Goal: Task Accomplishment & Management: Manage account settings

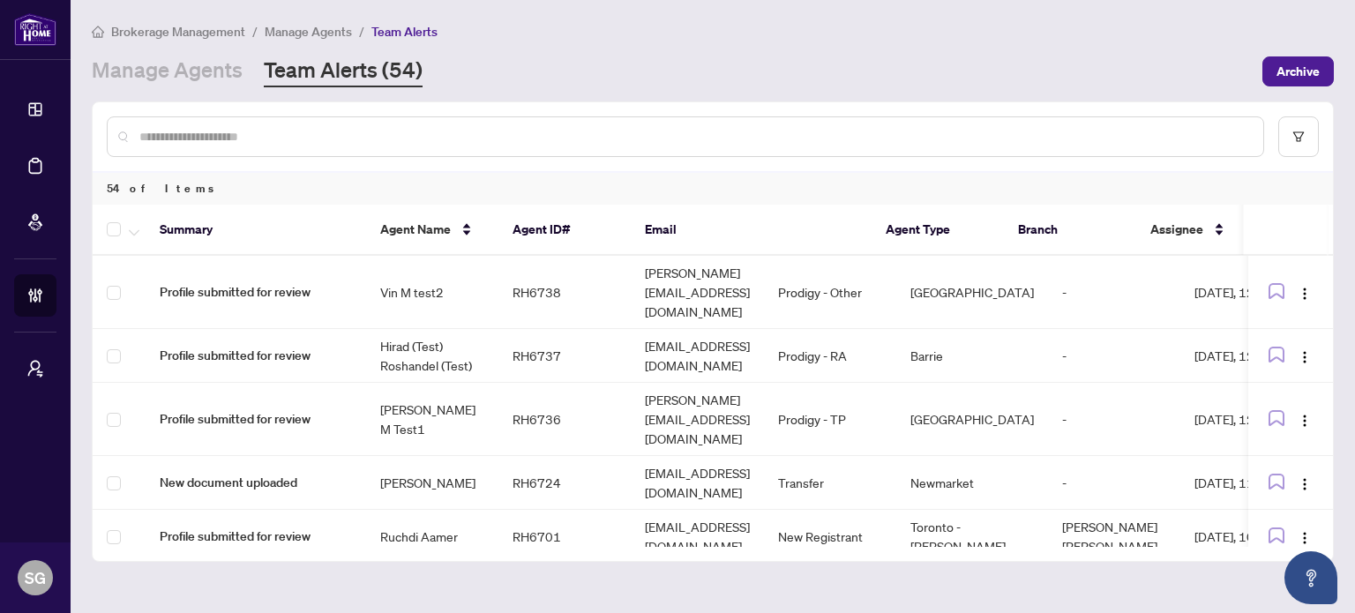
scroll to position [1850, 0]
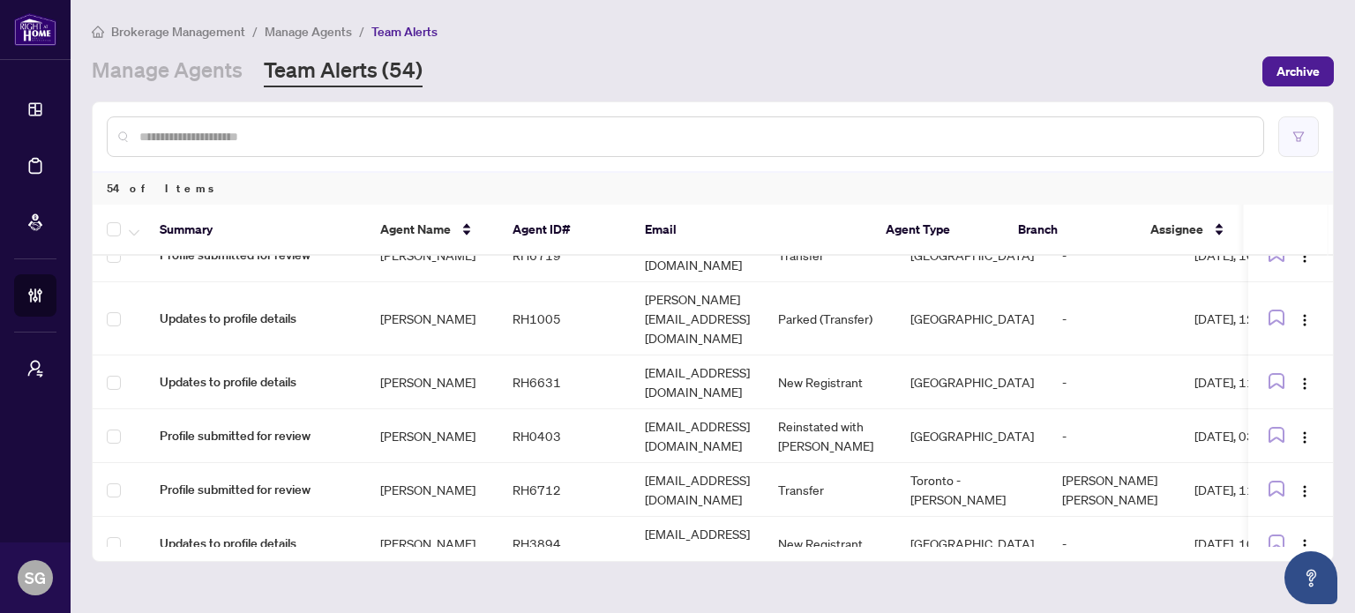
click at [1292, 133] on icon "filter" at bounding box center [1298, 137] width 12 height 12
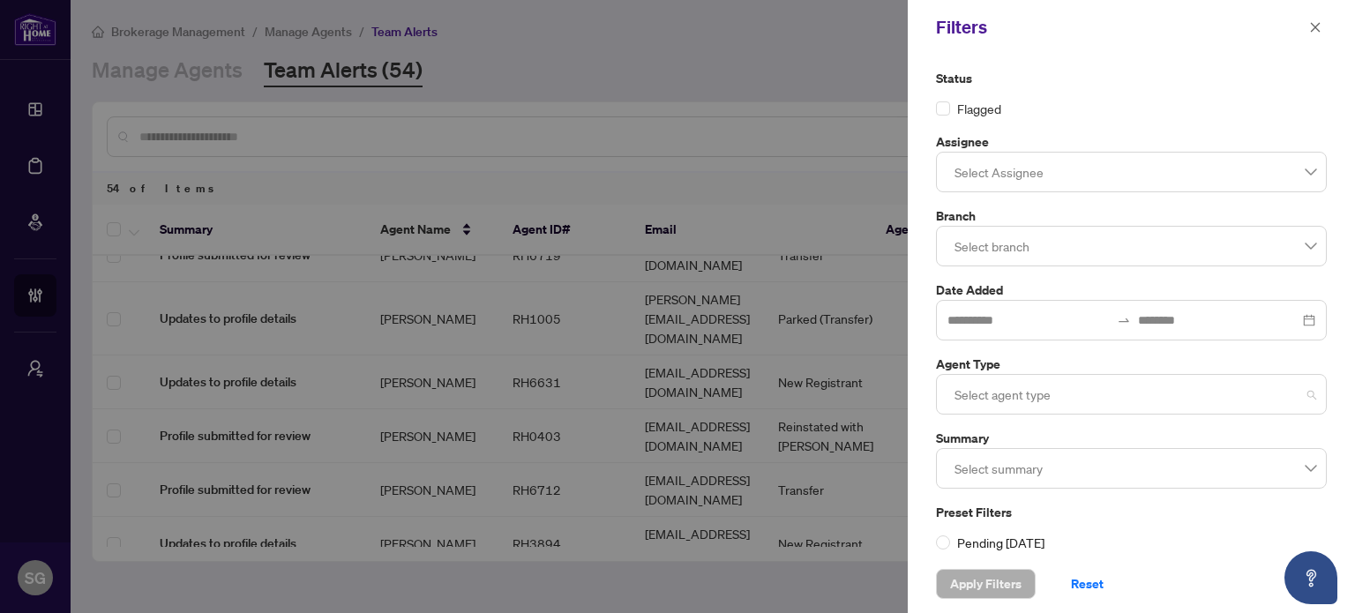
click at [1013, 394] on div at bounding box center [1131, 394] width 368 height 32
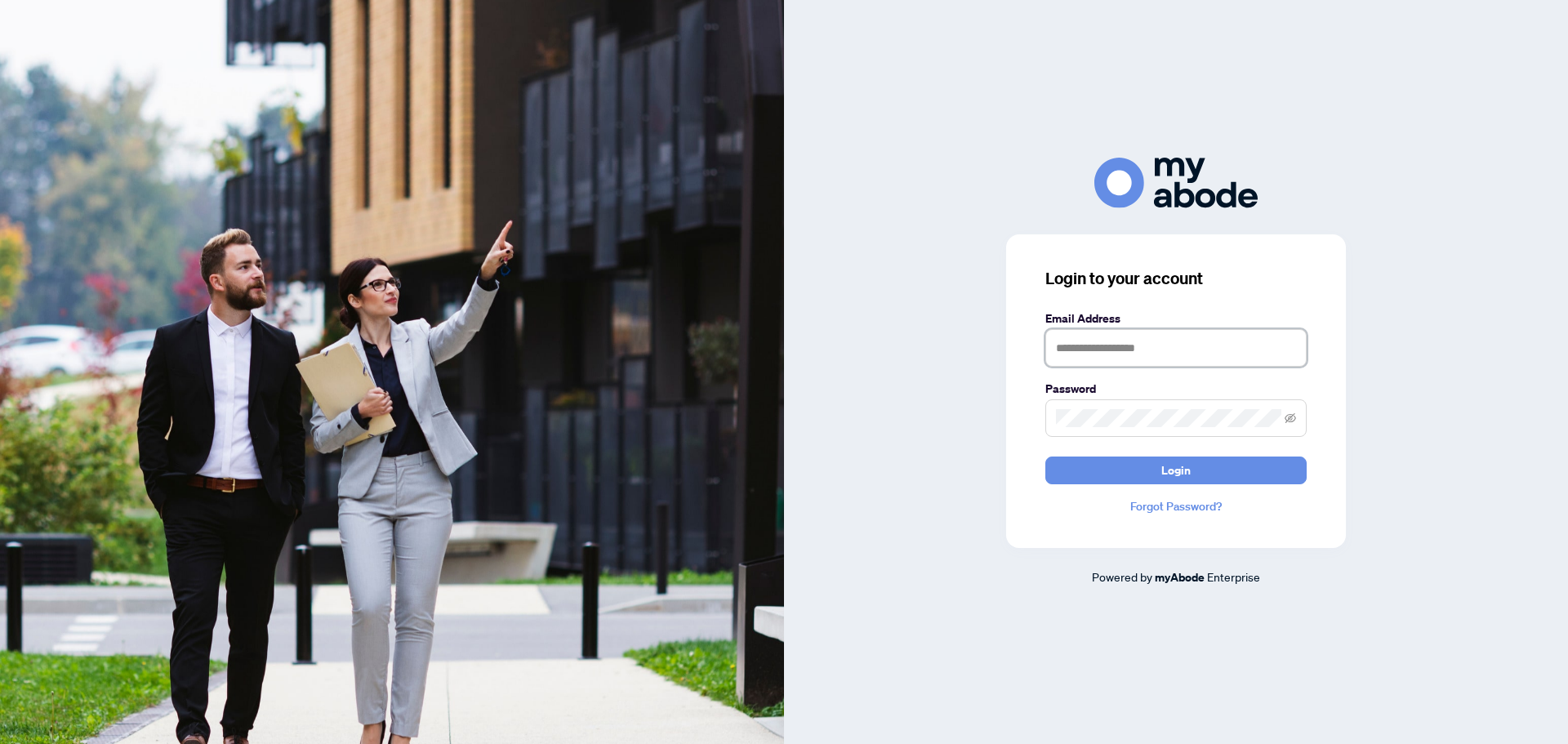
type input "**********"
click at [1099, 469] on button "Login" at bounding box center [1176, 471] width 261 height 28
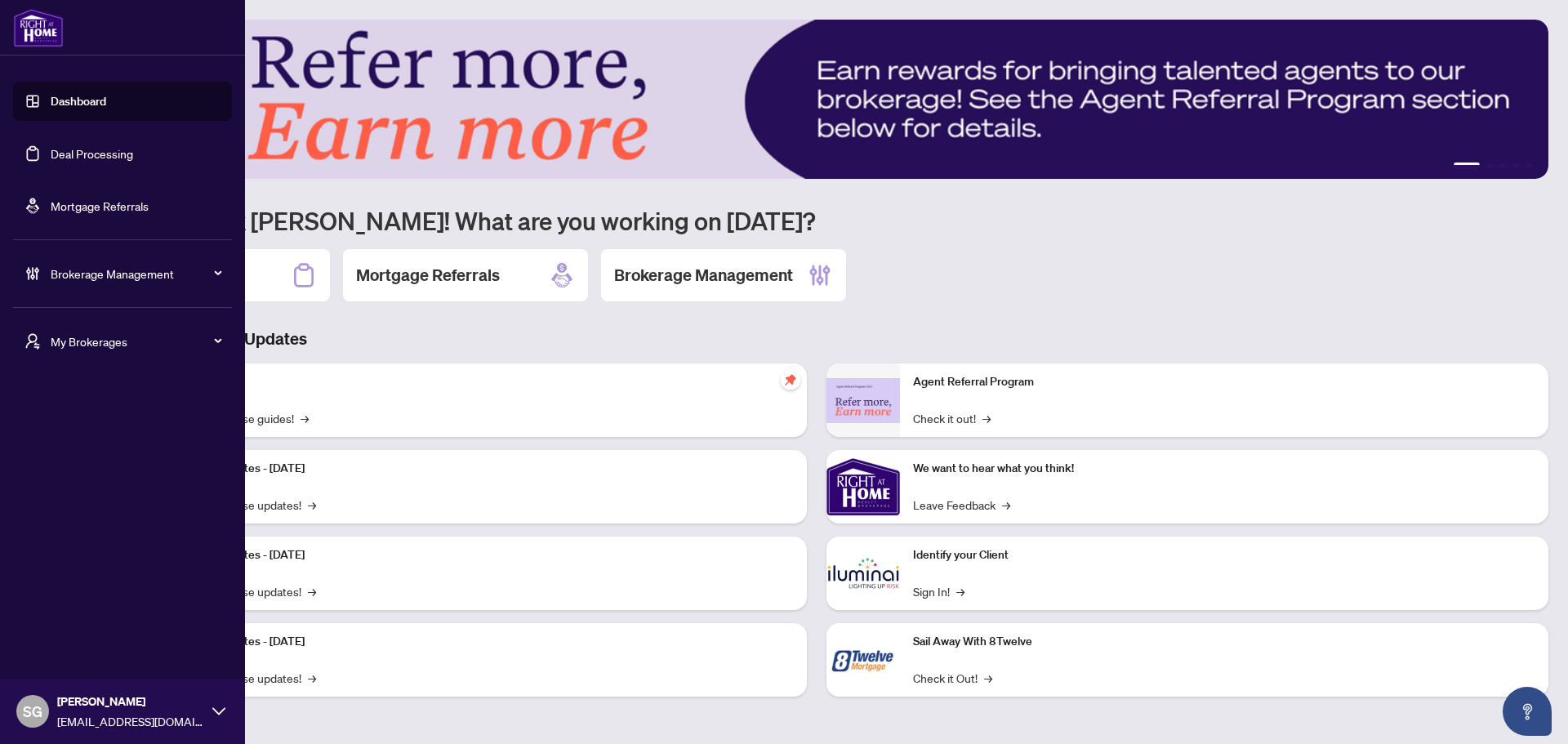
click at [211, 271] on span "Brokerage Management" at bounding box center [135, 273] width 169 height 18
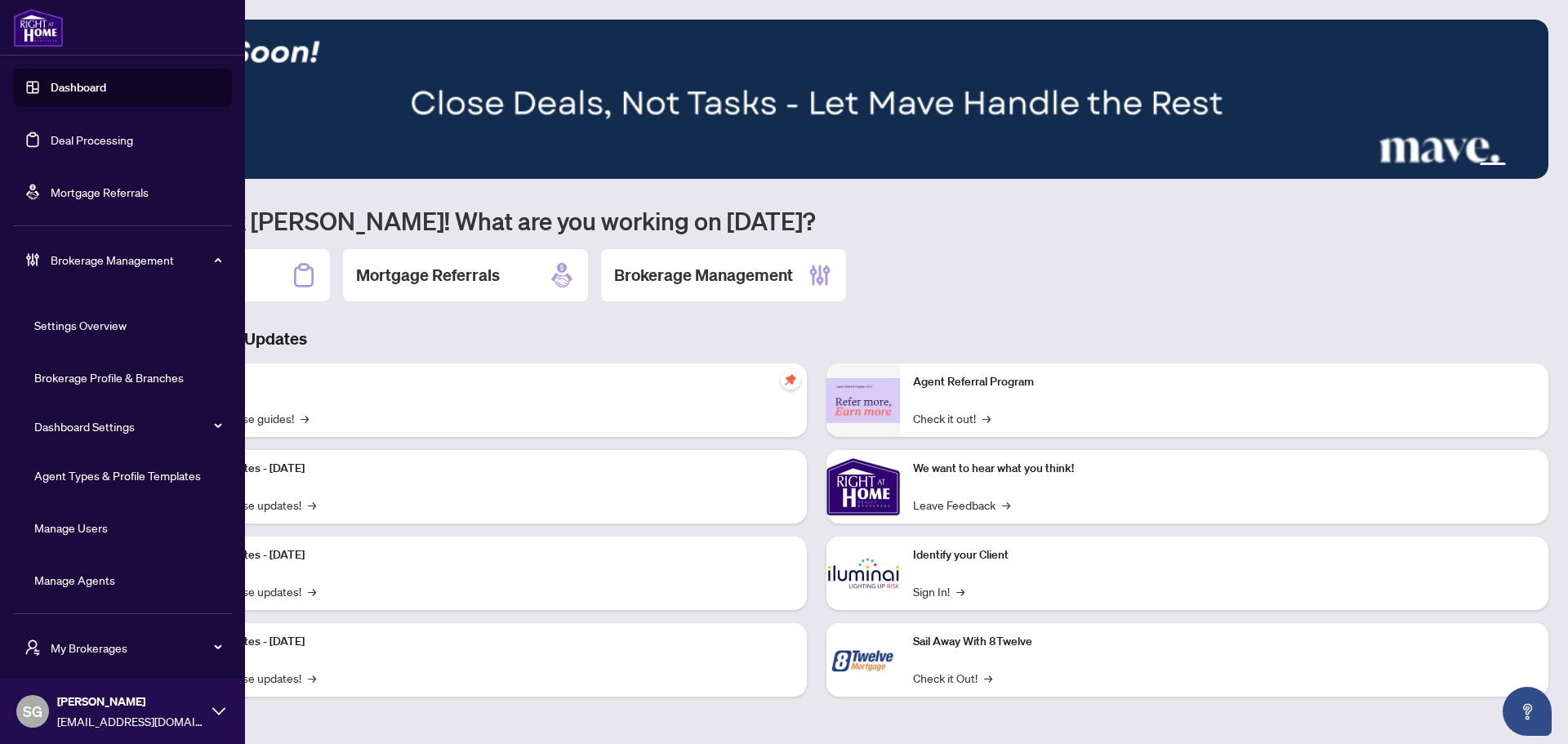
click at [204, 645] on span "My Brokerages" at bounding box center [135, 648] width 169 height 18
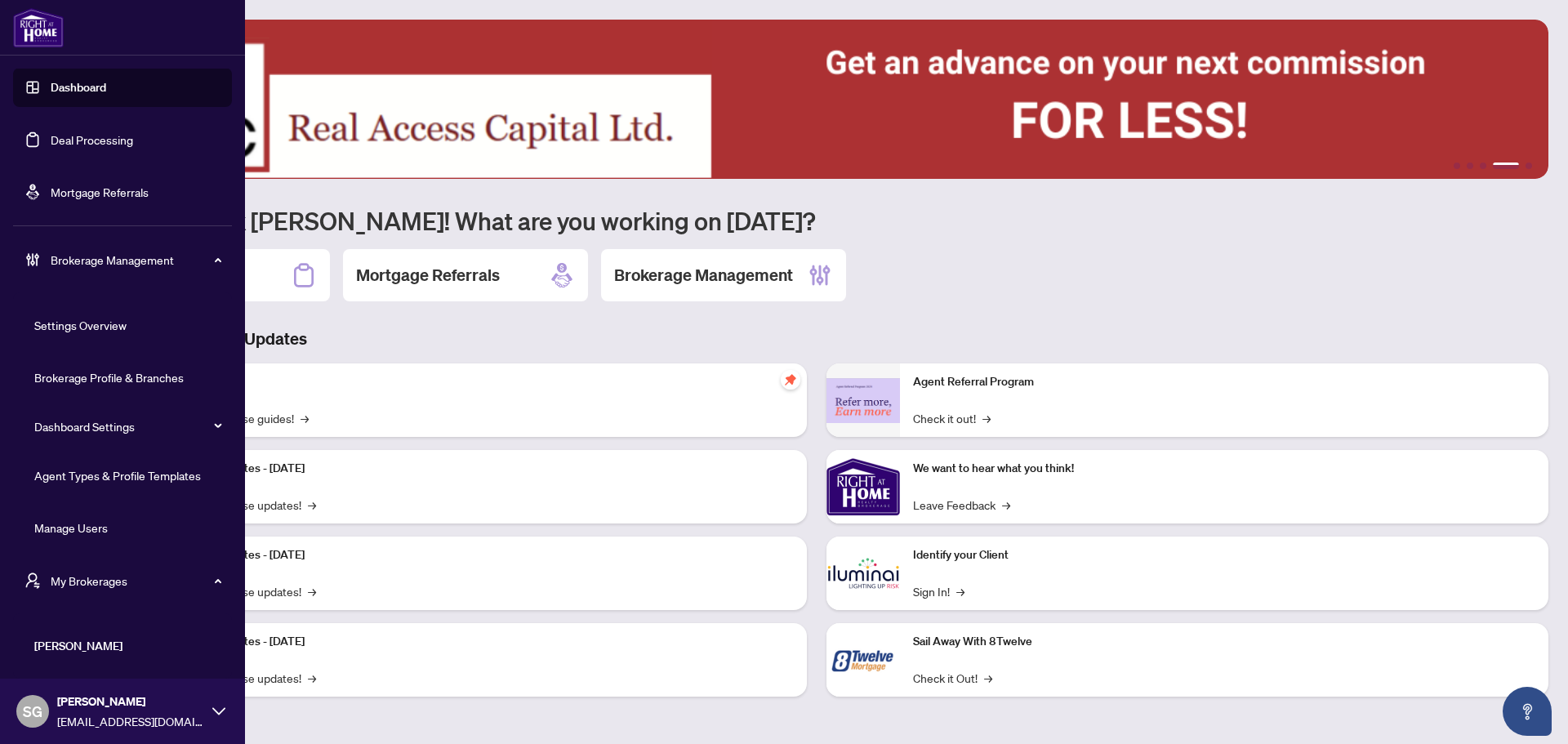
click at [209, 579] on icon at bounding box center [213, 579] width 8 height 0
click at [203, 637] on span "My Brokerages" at bounding box center [135, 646] width 169 height 18
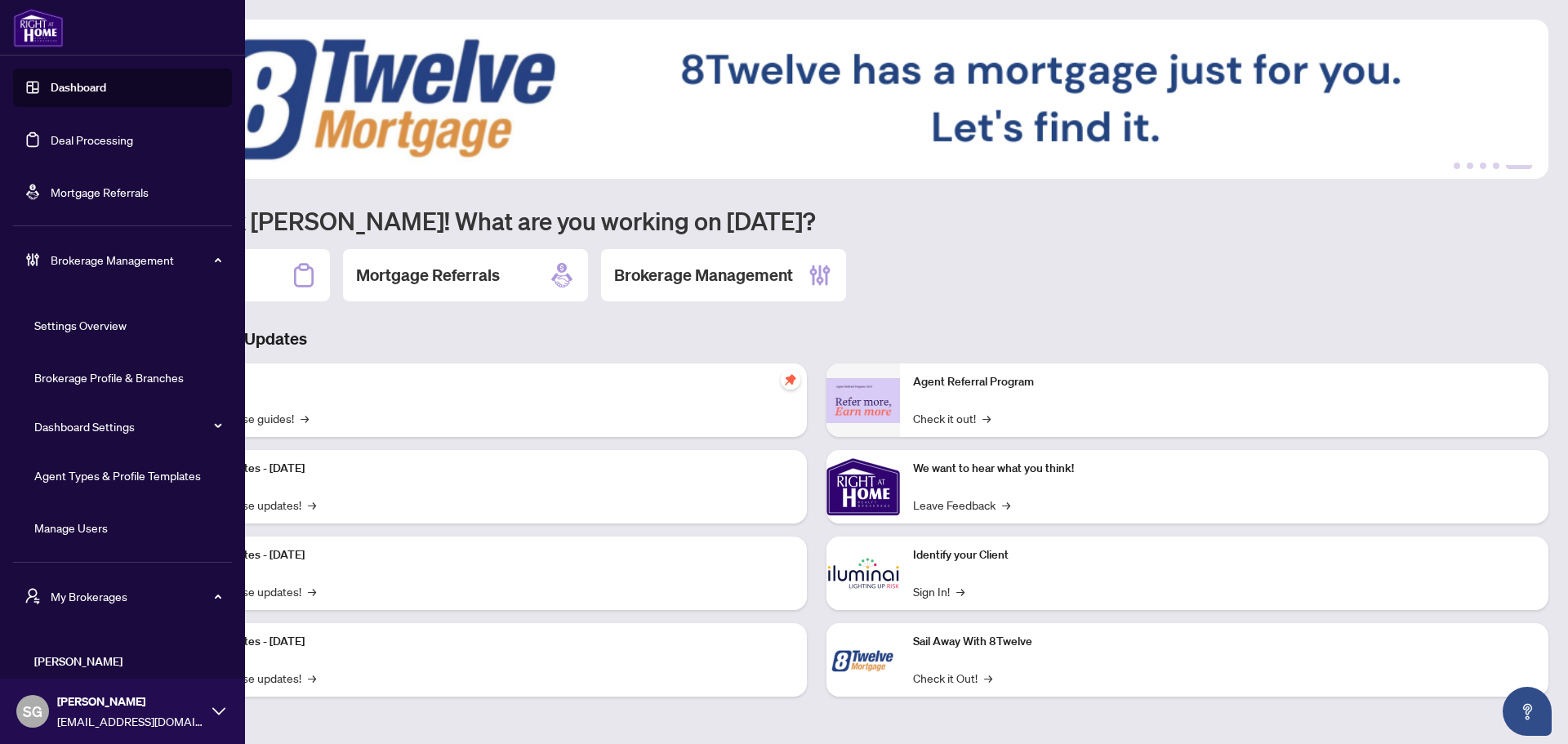
click at [105, 468] on link "Agent Types & Profile Templates" at bounding box center [118, 475] width 167 height 15
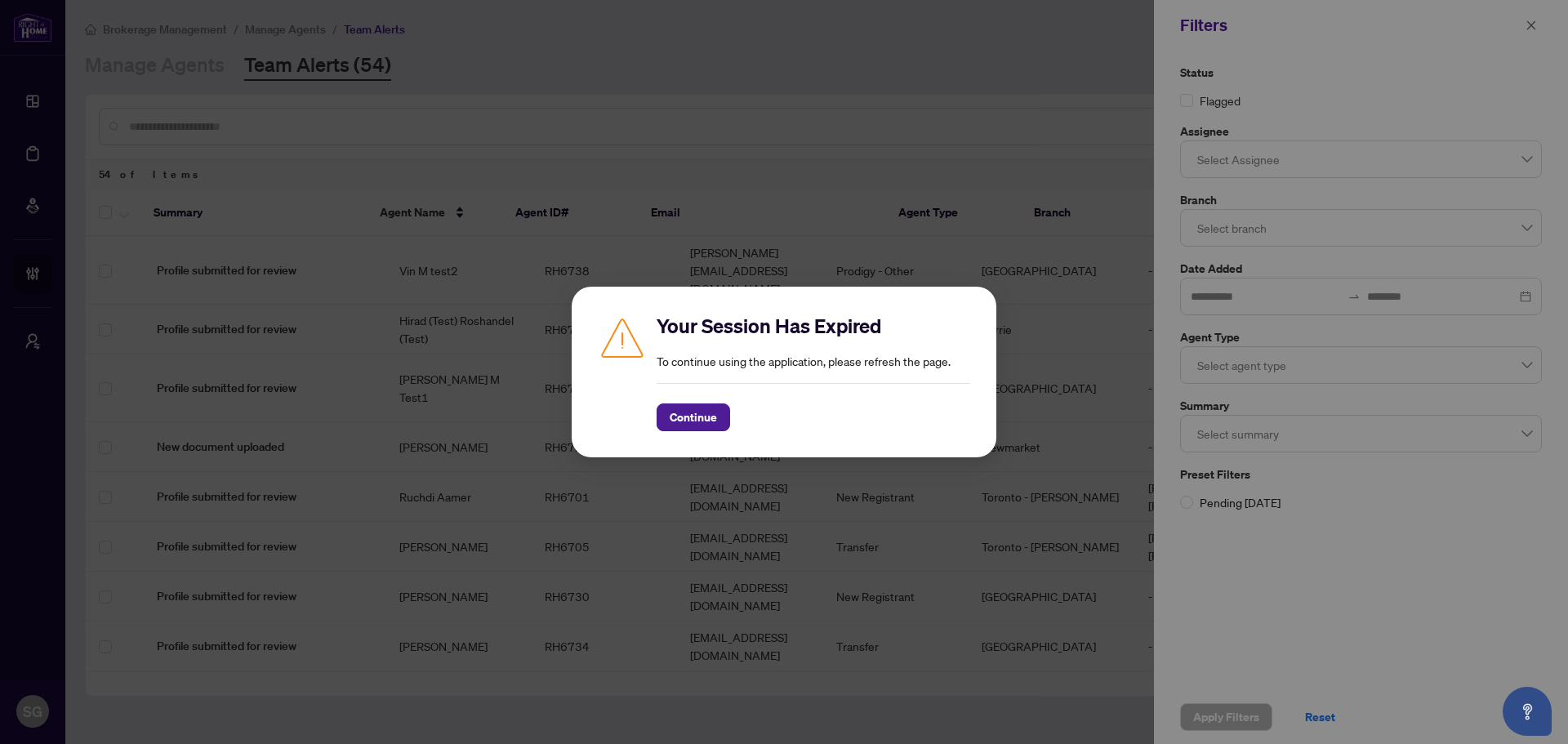
scroll to position [1714, 0]
click at [691, 418] on span "Continue" at bounding box center [693, 418] width 47 height 26
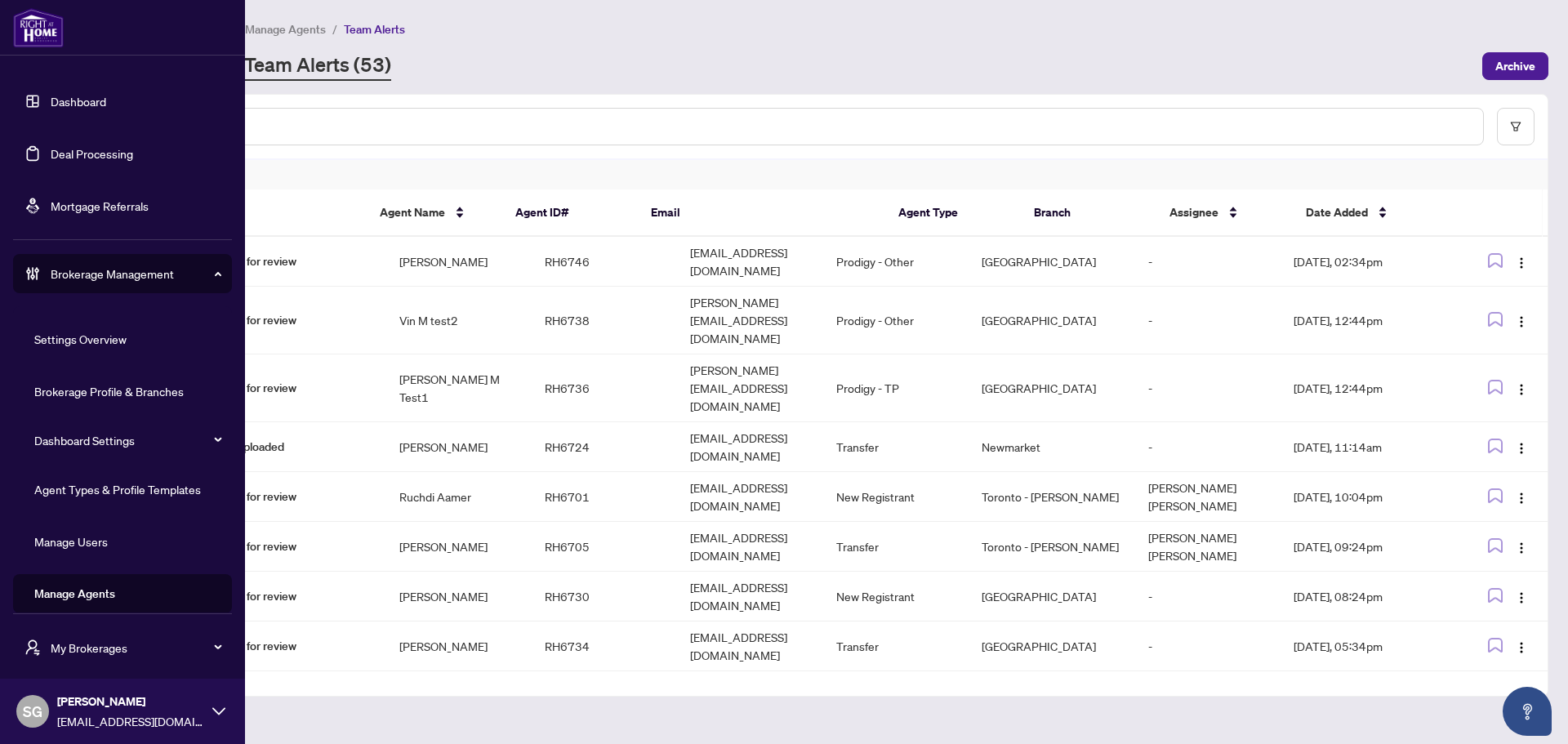
click at [111, 594] on link "Manage Agents" at bounding box center [74, 594] width 81 height 15
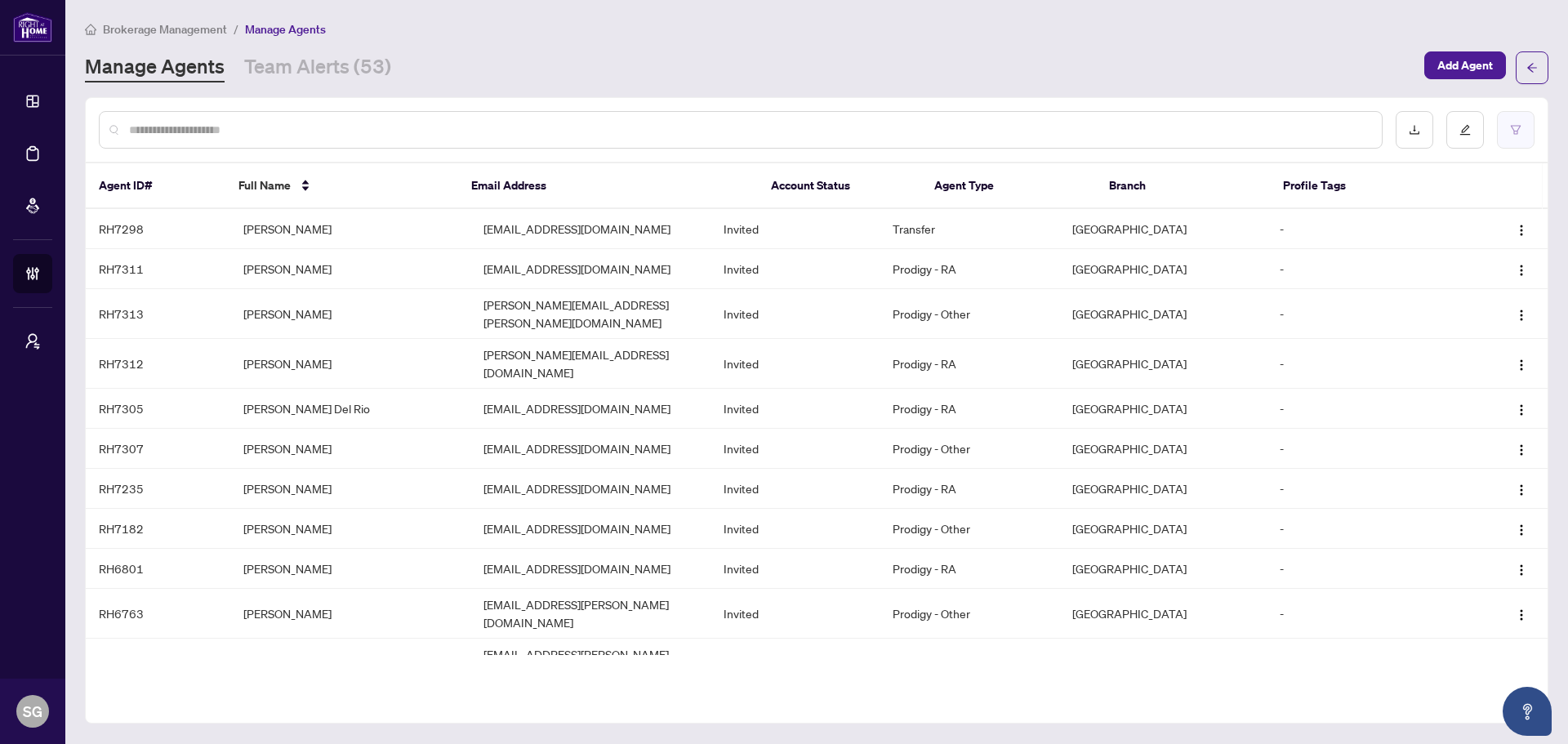
click at [1518, 135] on button "button" at bounding box center [1515, 130] width 38 height 38
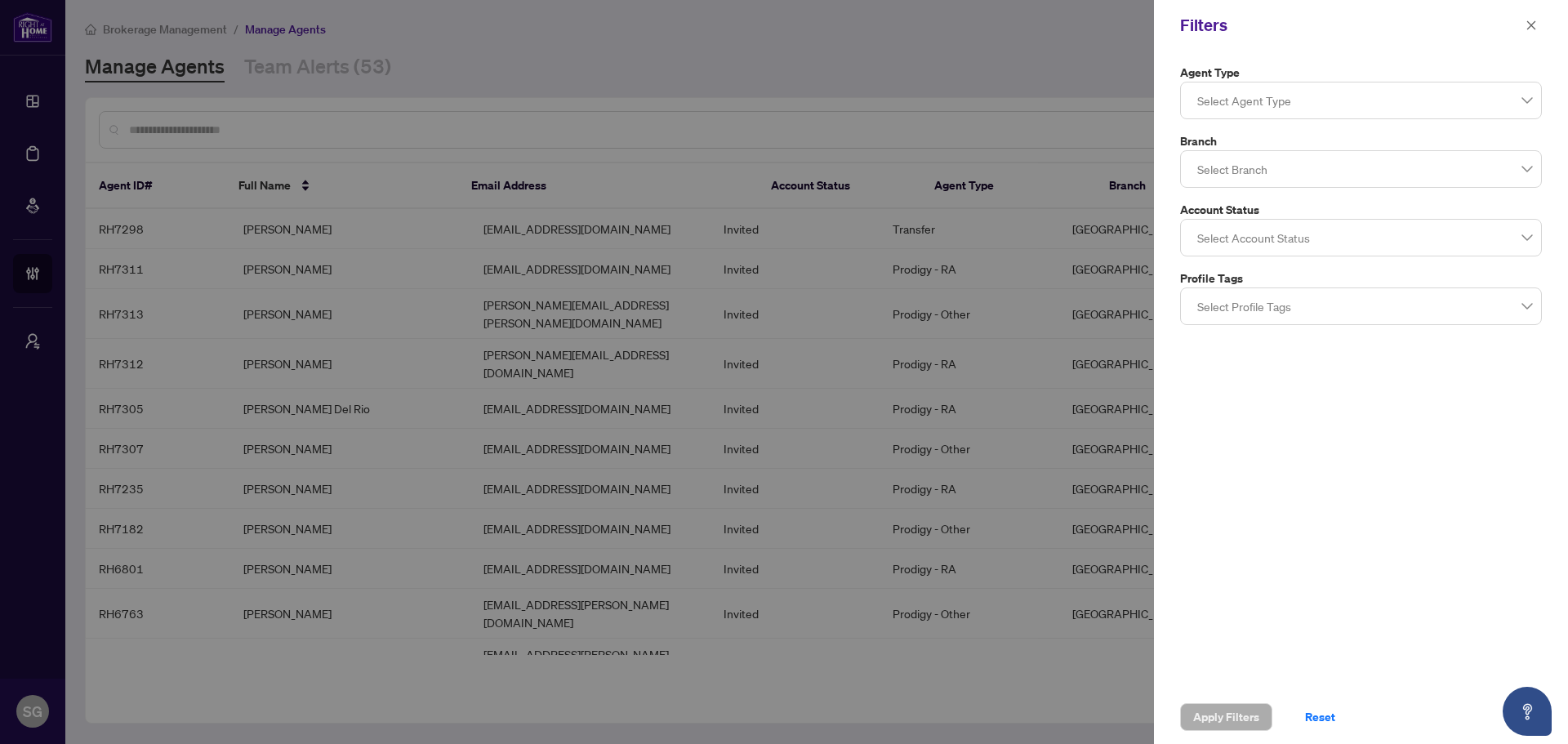
click at [1303, 238] on div at bounding box center [1361, 238] width 341 height 30
click at [1302, 231] on div at bounding box center [1361, 238] width 341 height 30
click at [1277, 303] on div at bounding box center [1361, 307] width 341 height 30
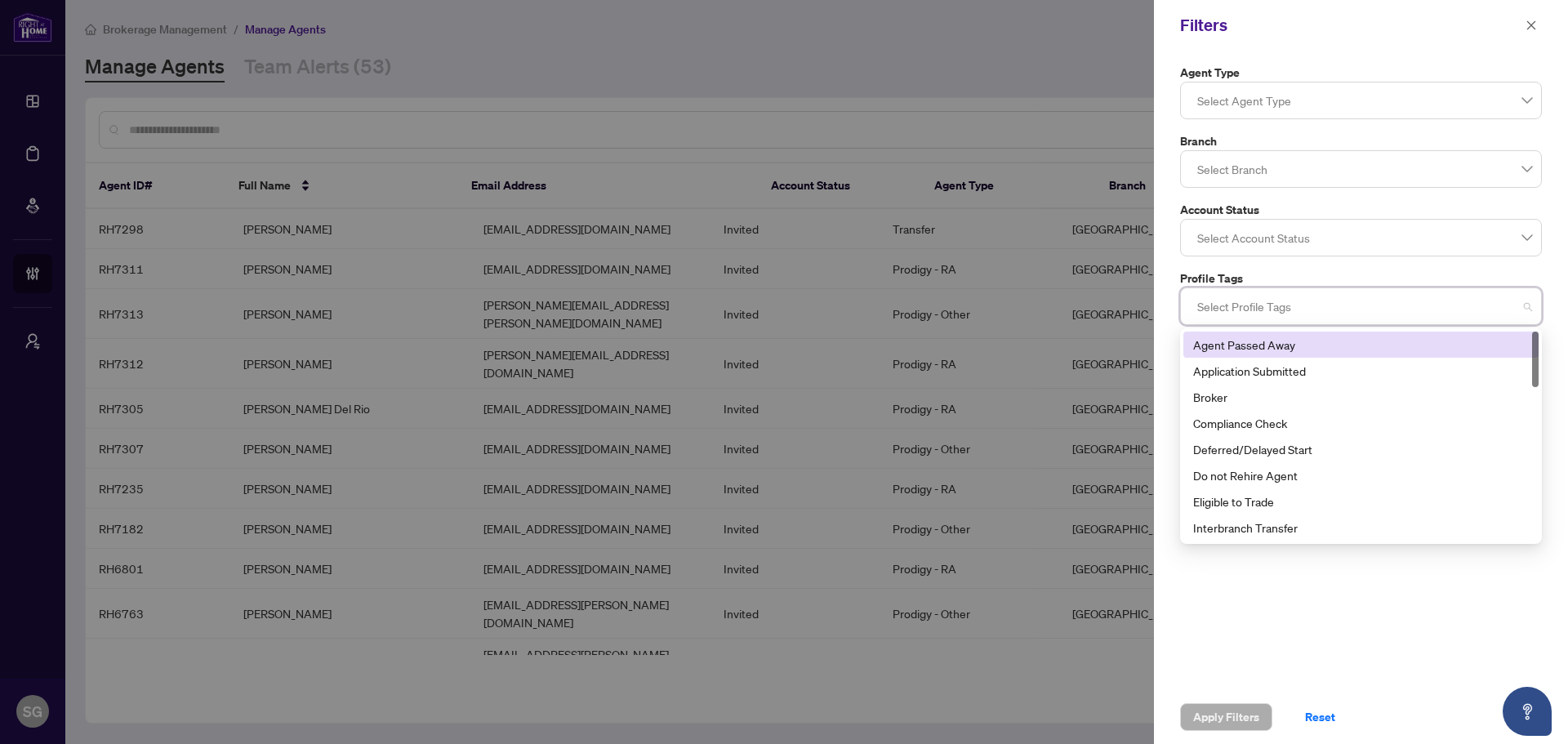
click at [1277, 303] on div at bounding box center [1361, 307] width 341 height 30
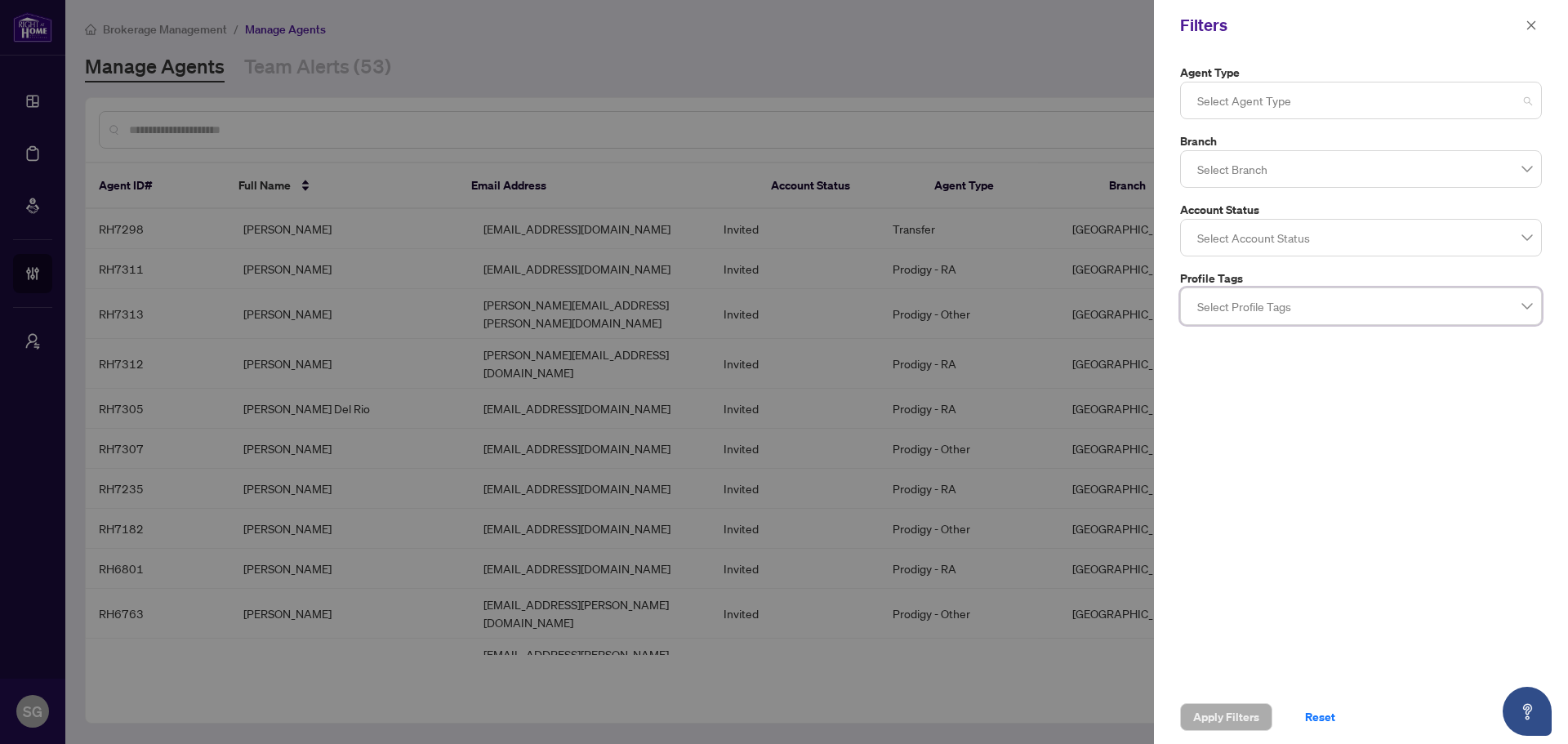
click at [1272, 97] on div at bounding box center [1361, 101] width 341 height 30
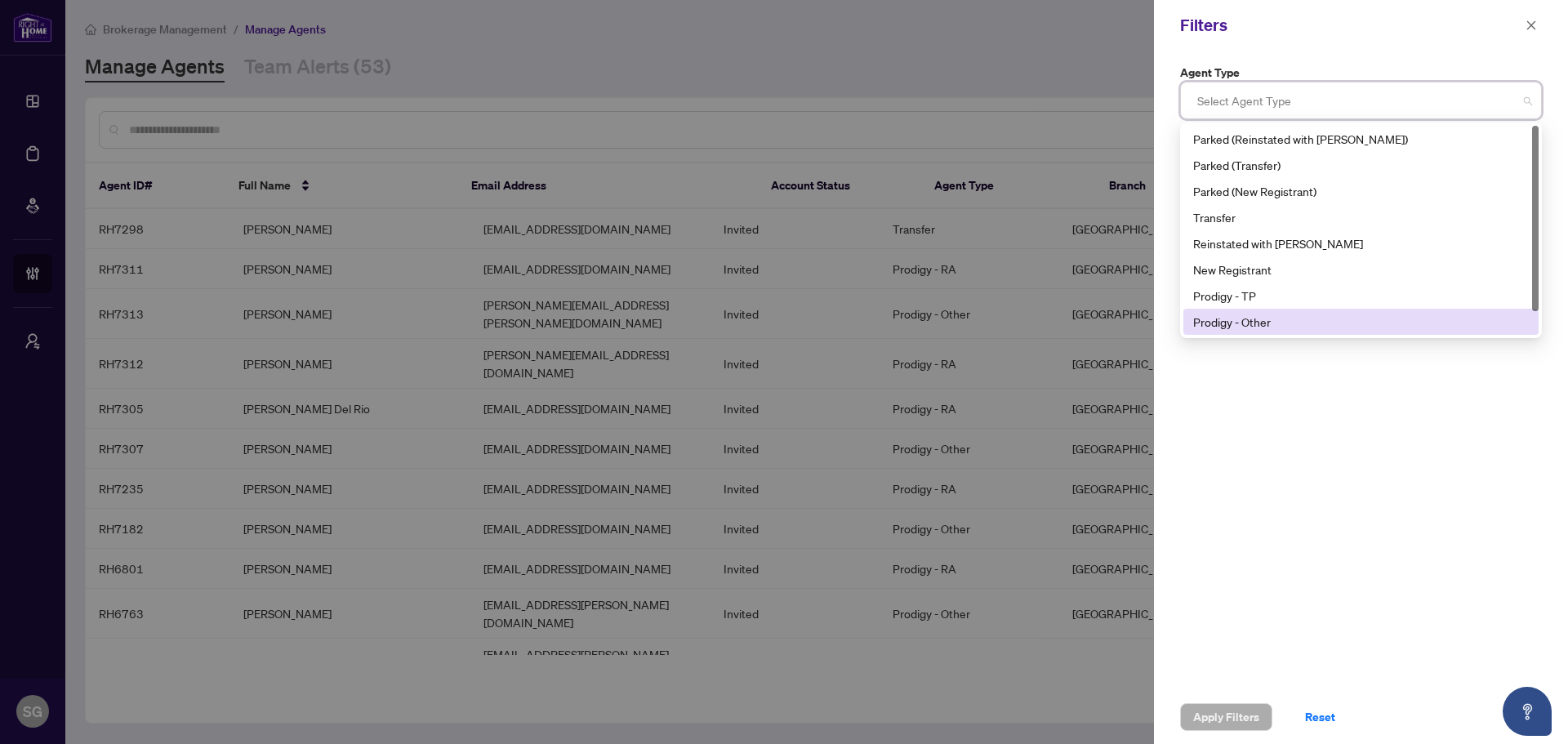
click at [1263, 317] on div "Prodigy - Other" at bounding box center [1361, 322] width 335 height 18
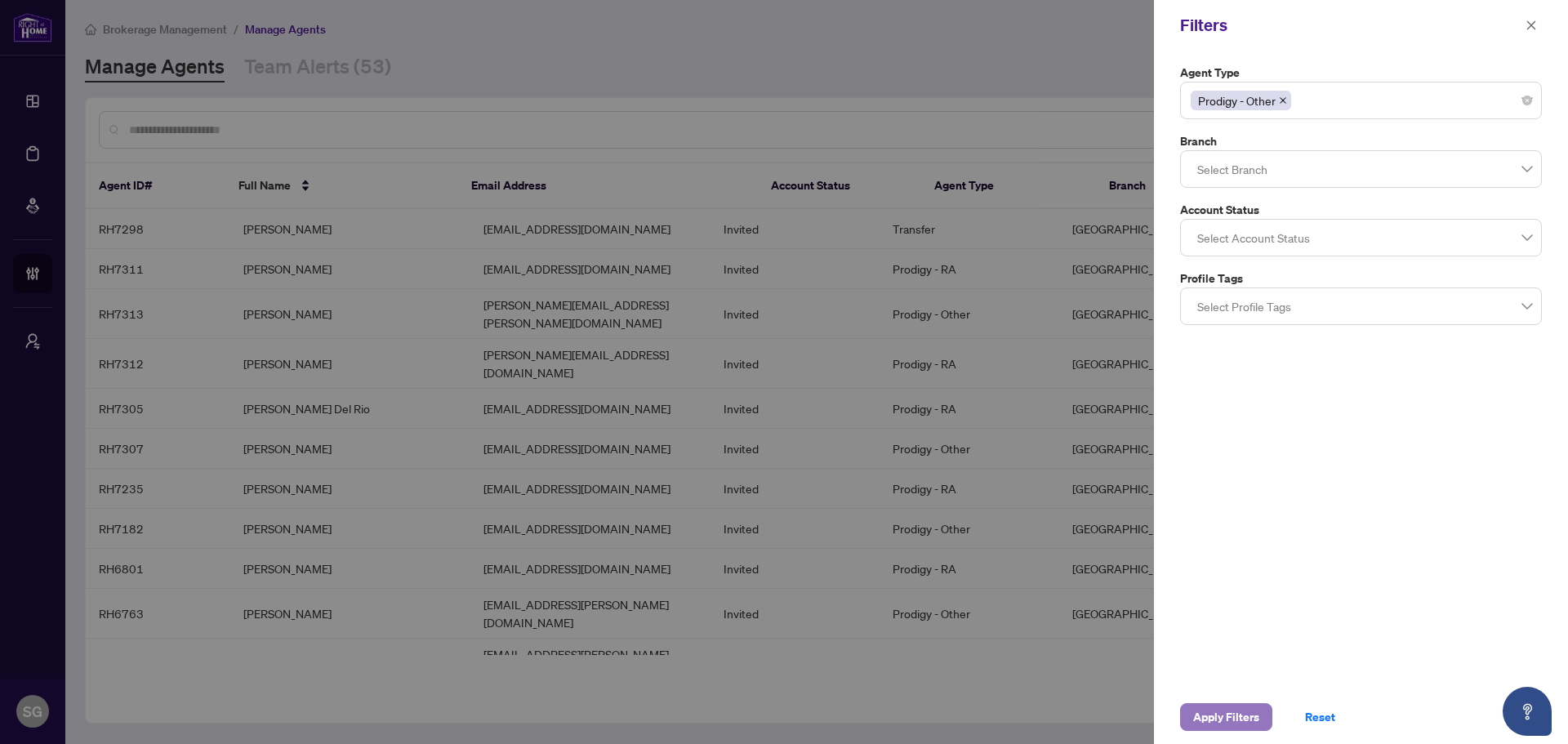
click at [1238, 710] on span "Apply Filters" at bounding box center [1225, 717] width 66 height 26
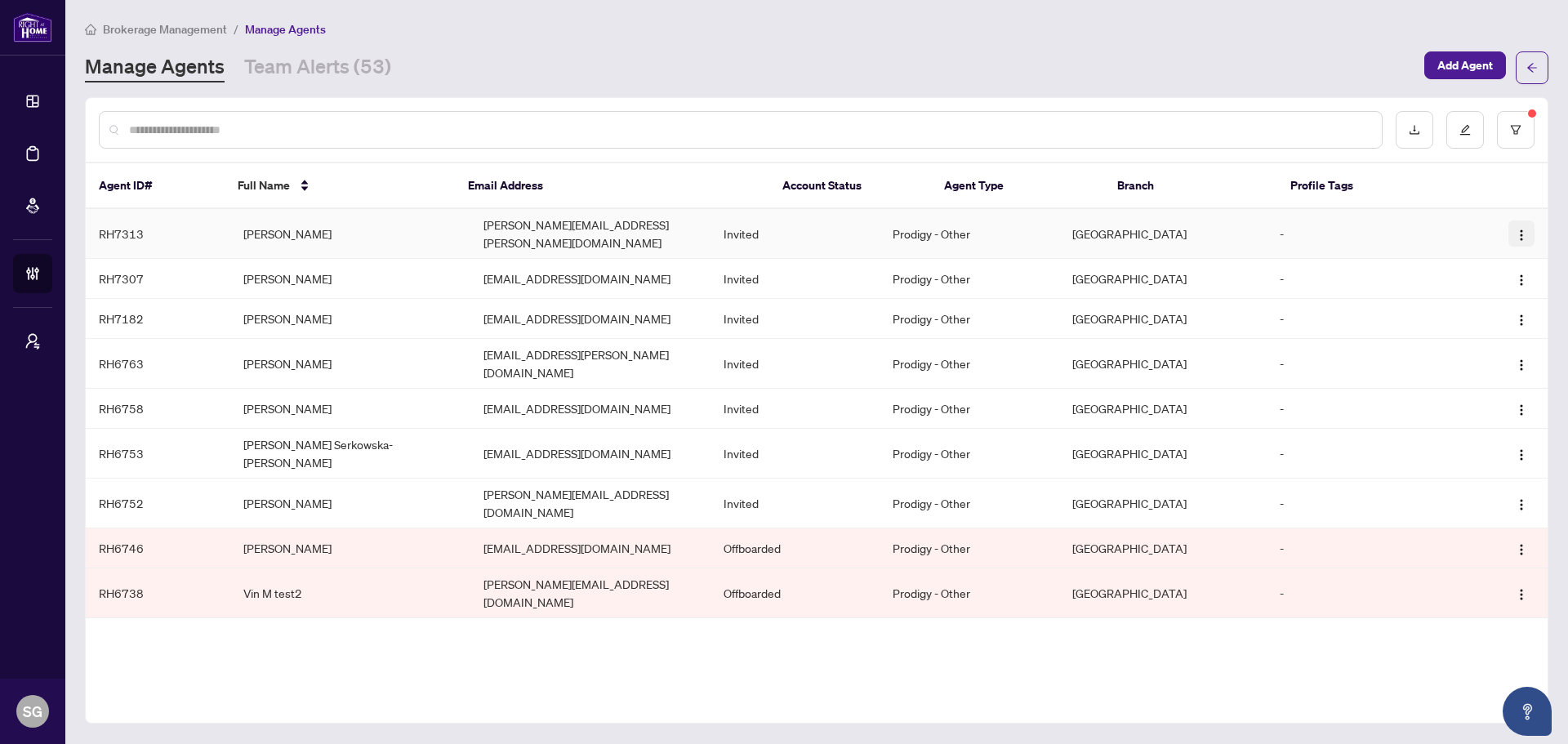
click at [1524, 229] on img "button" at bounding box center [1522, 235] width 13 height 13
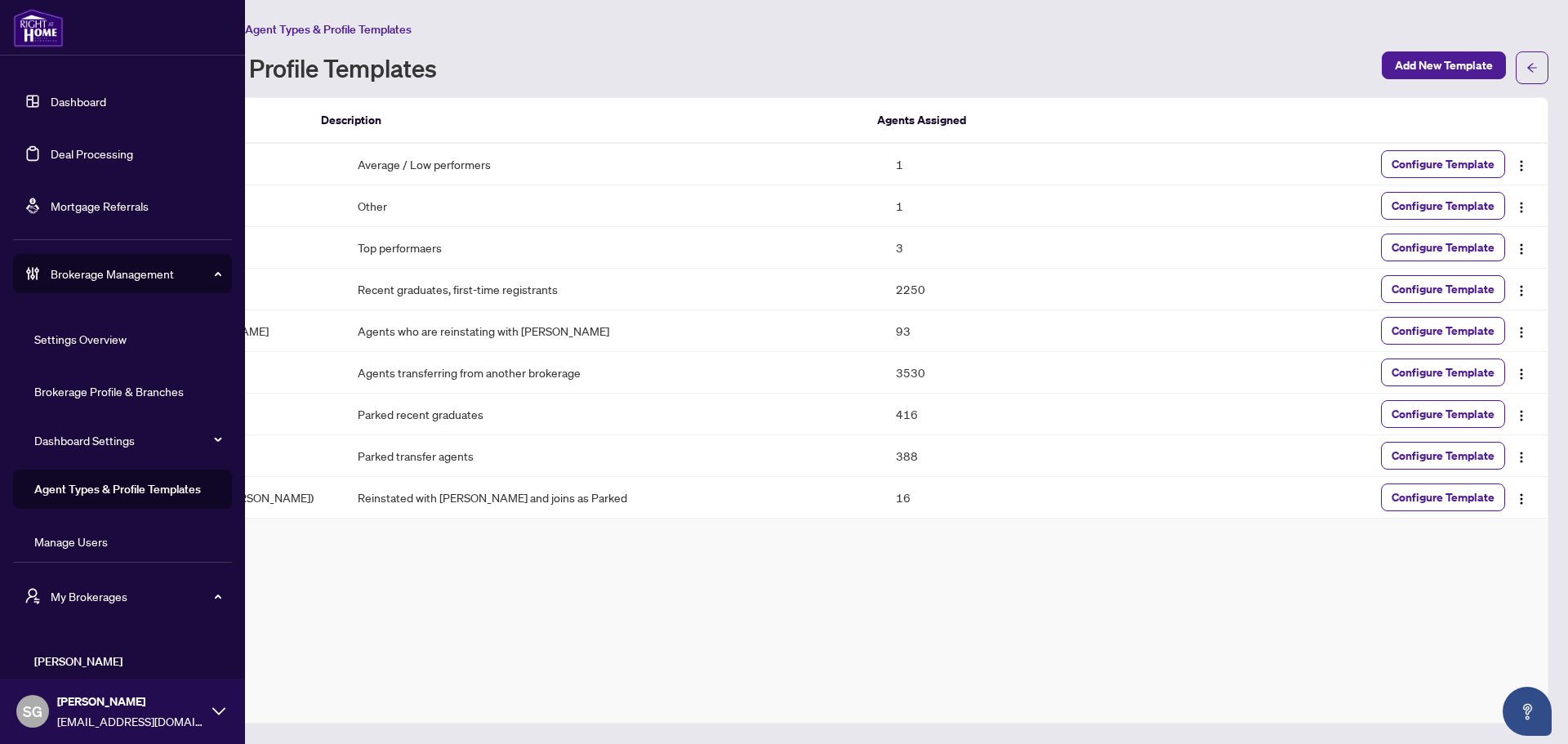
click at [107, 536] on link "Manage Users" at bounding box center [70, 542] width 73 height 15
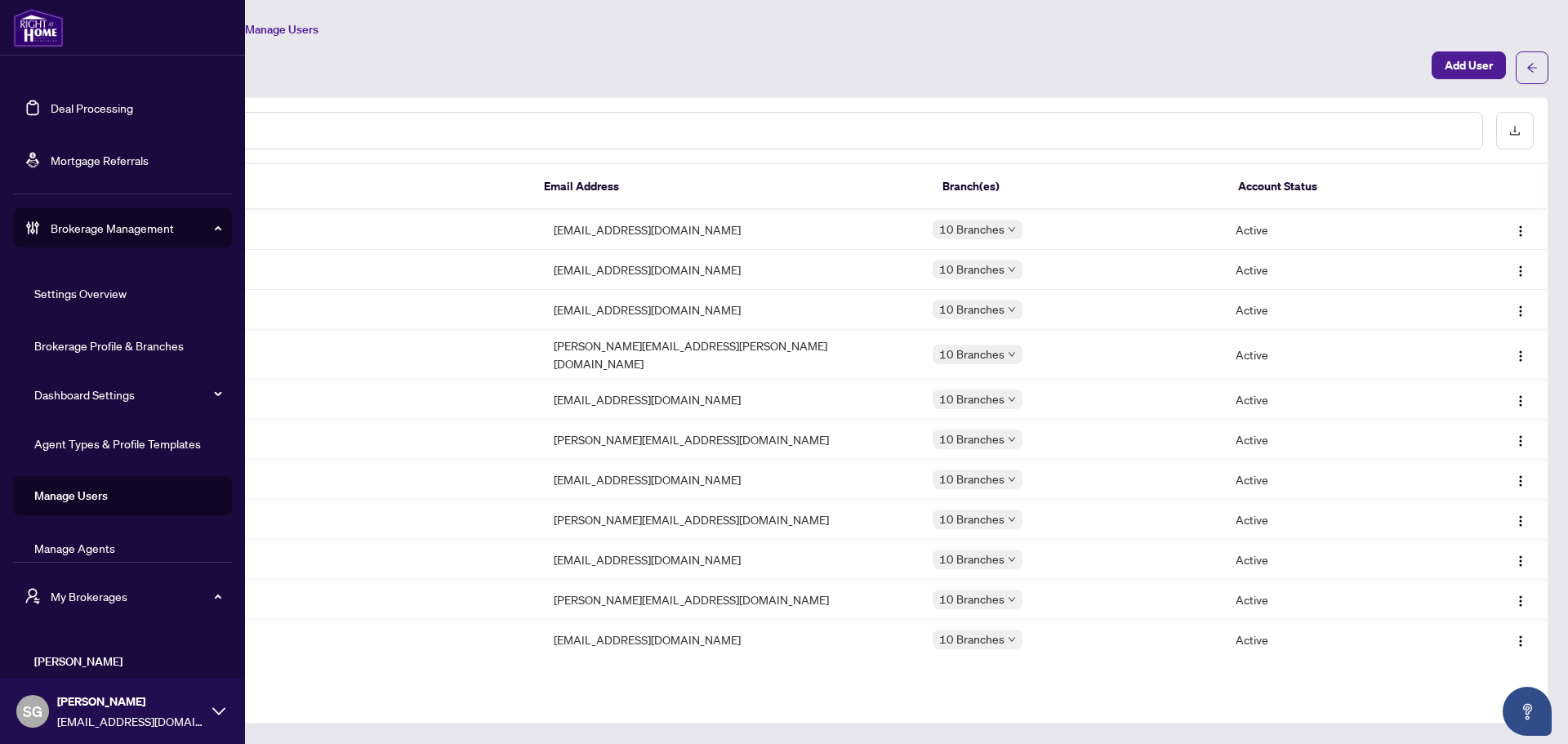
scroll to position [66, 0]
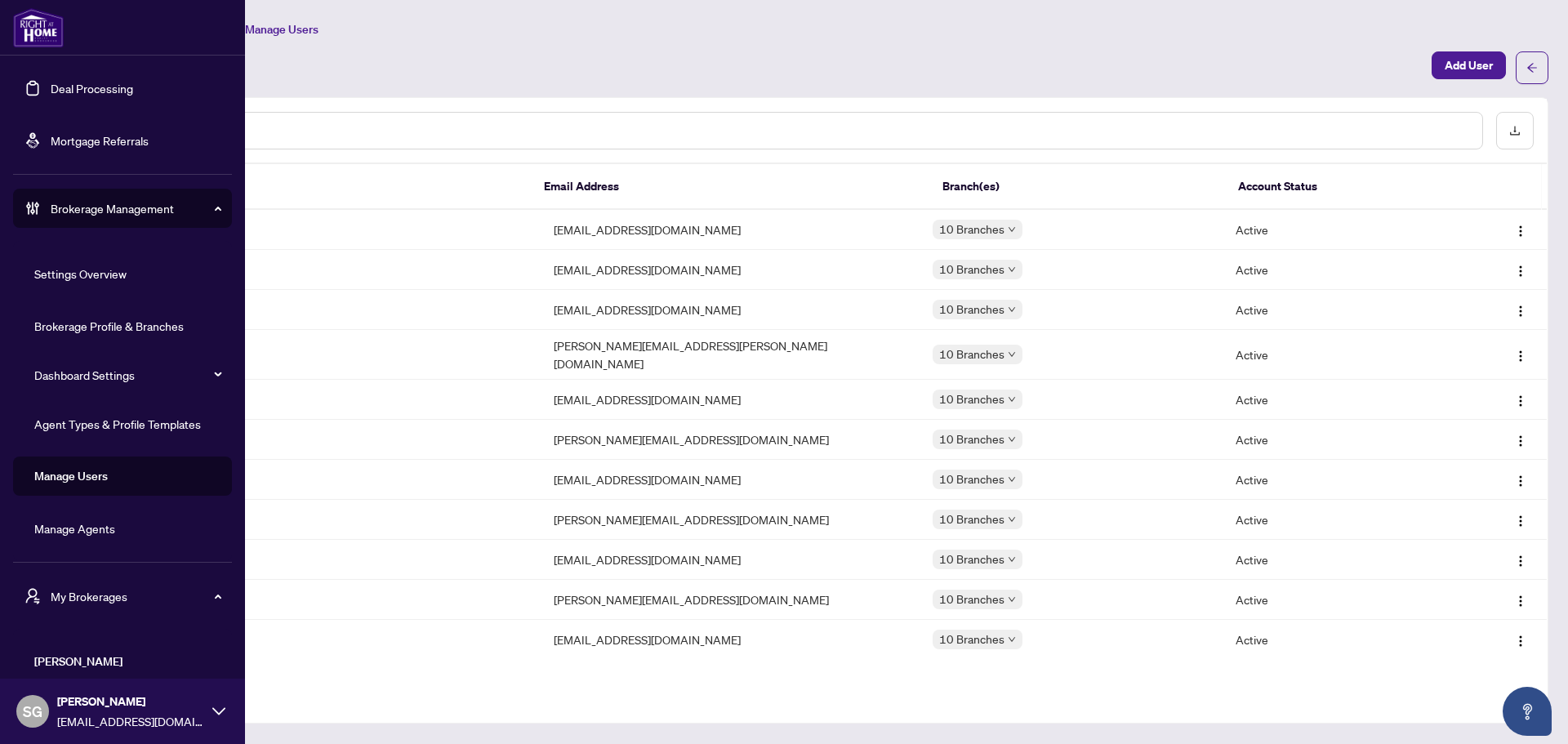
click at [115, 522] on link "Manage Agents" at bounding box center [74, 529] width 81 height 15
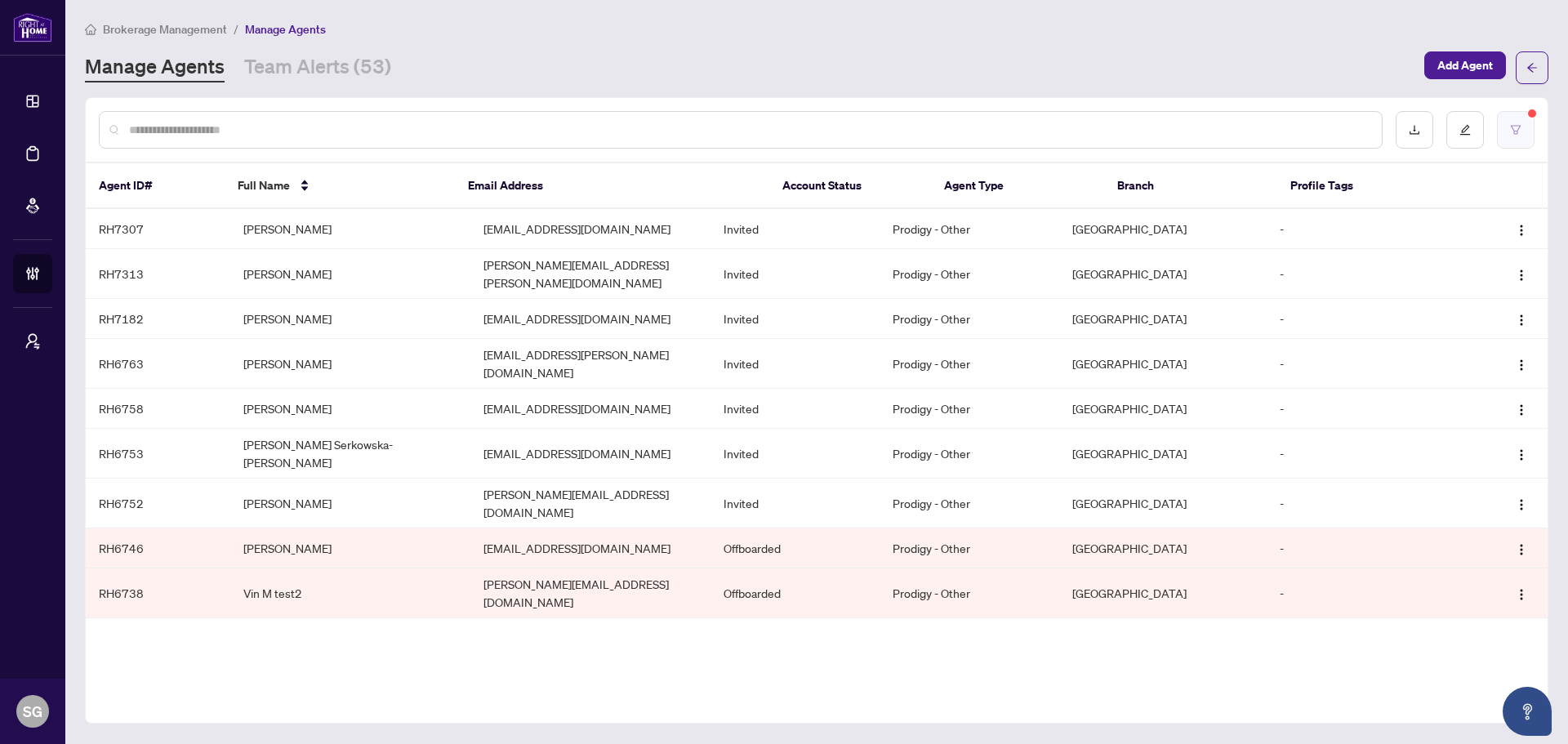
click at [1523, 134] on button "button" at bounding box center [1515, 130] width 38 height 38
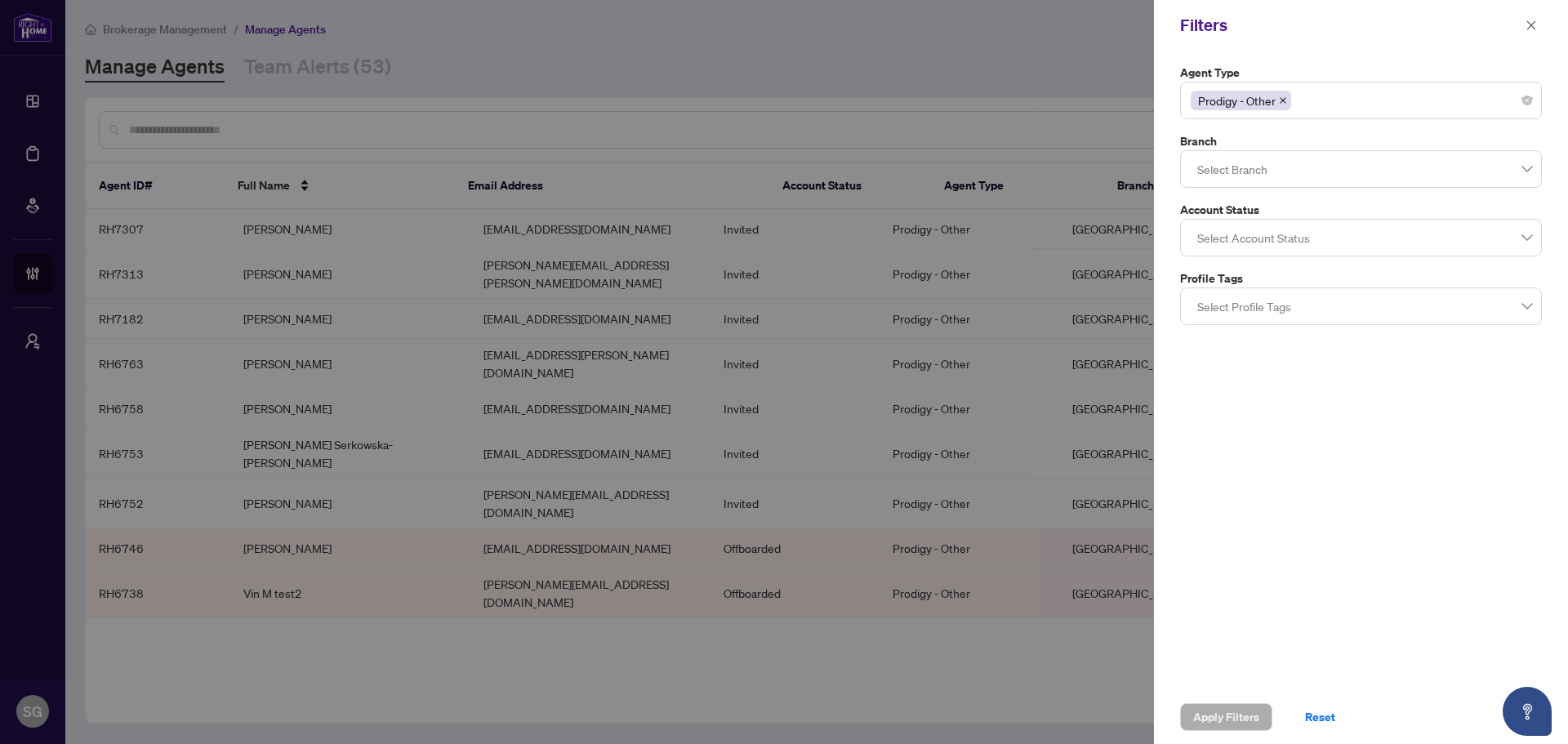
click at [1435, 107] on div "Prodigy - Other" at bounding box center [1361, 101] width 341 height 30
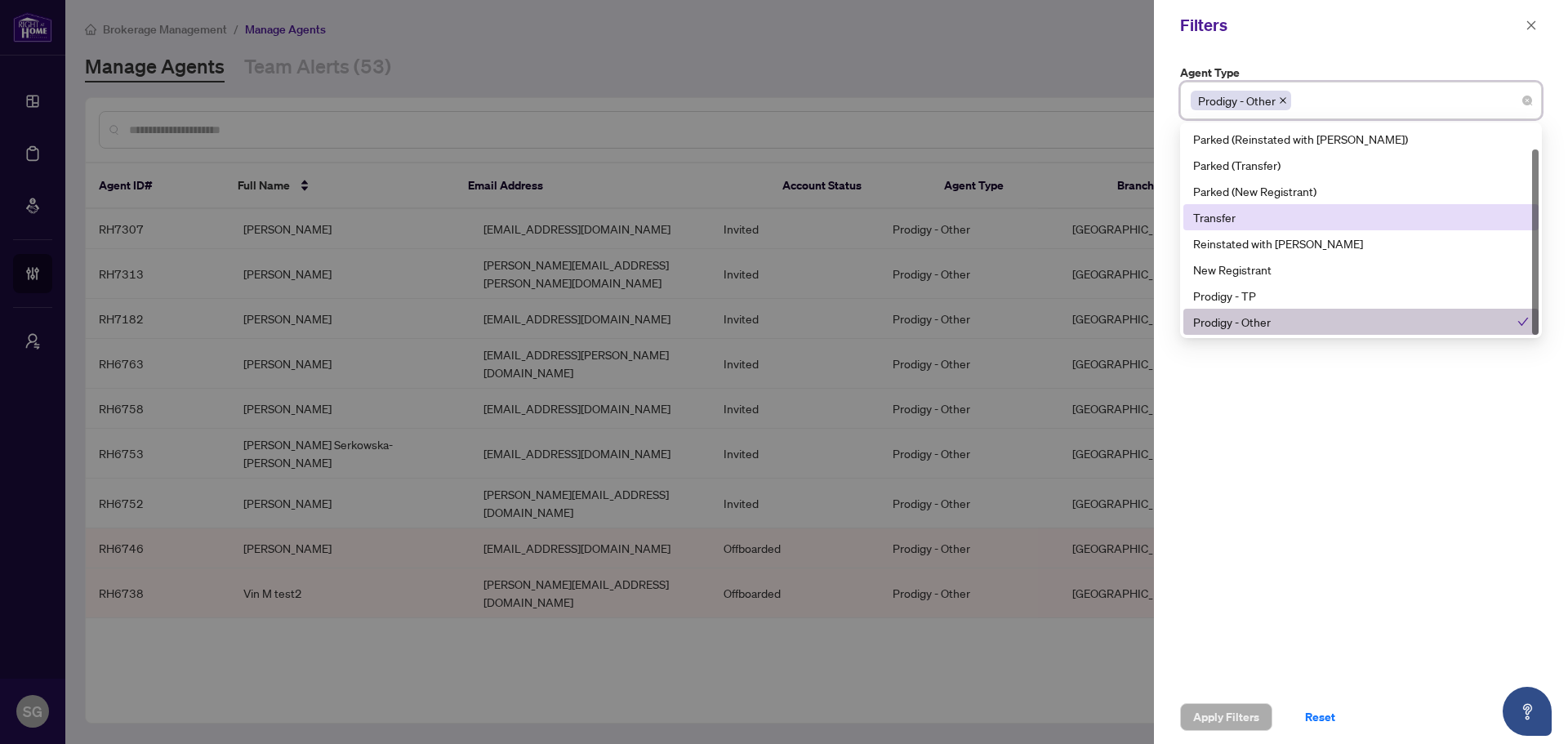
scroll to position [26, 0]
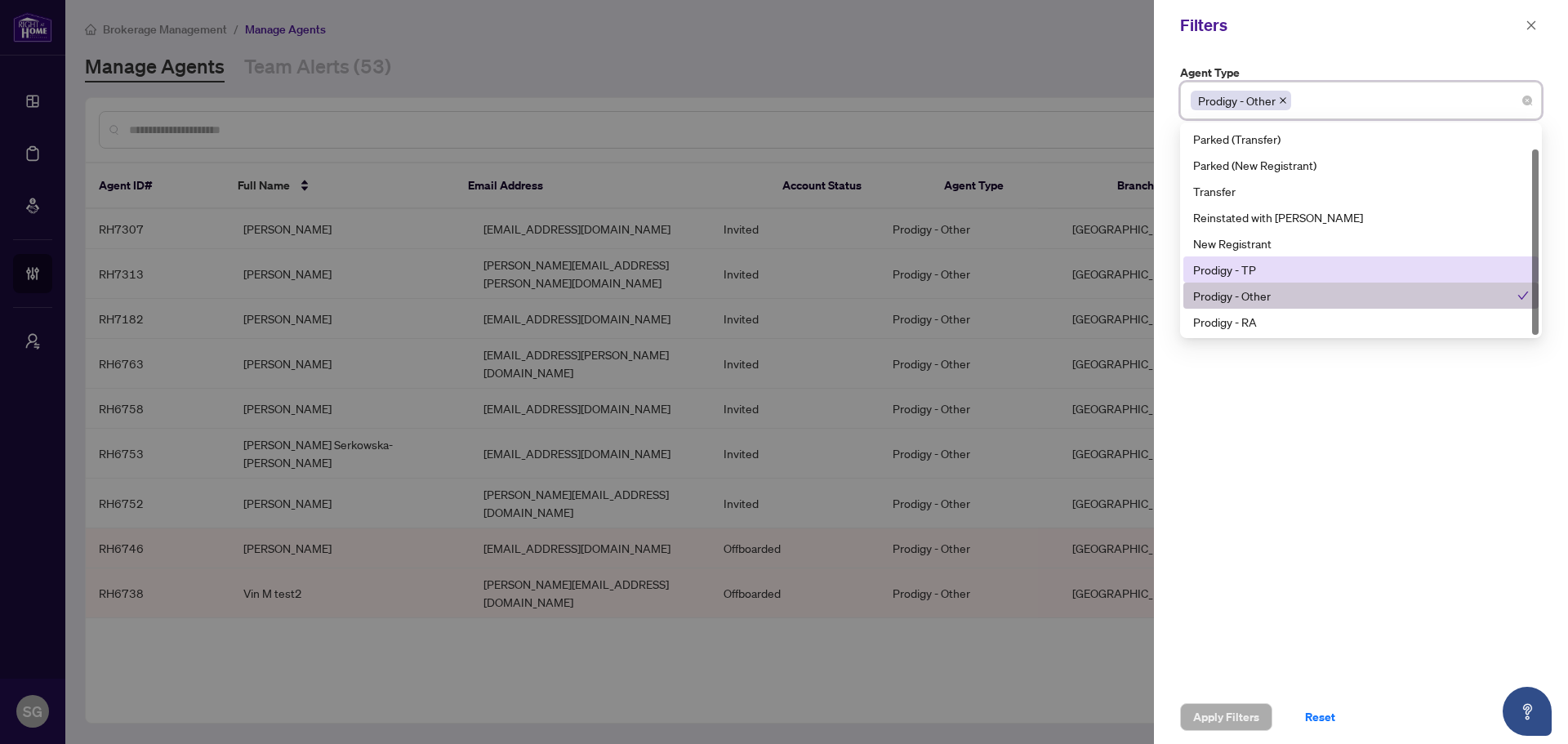
click at [1290, 272] on div "Prodigy - TP" at bounding box center [1361, 269] width 335 height 18
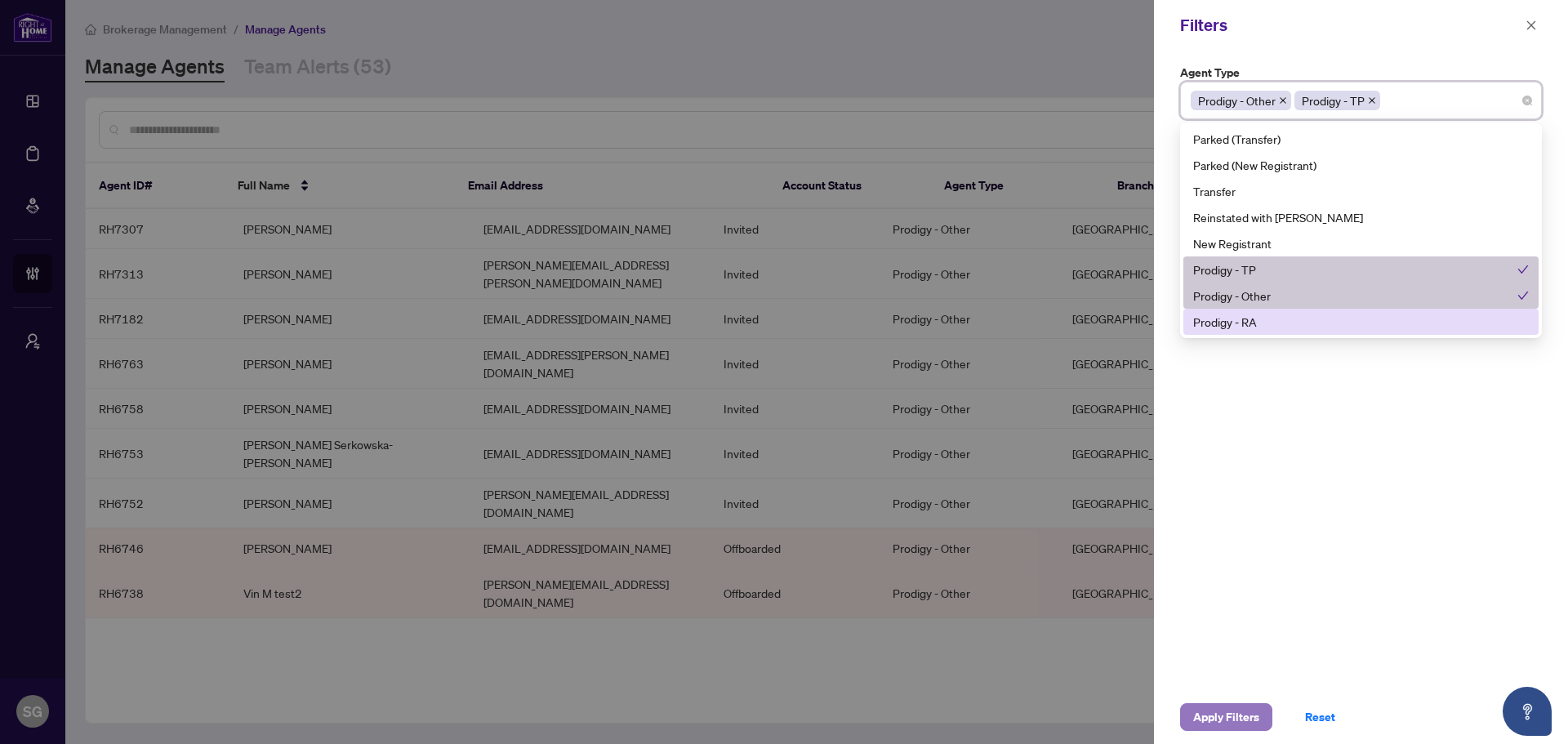
click at [1239, 713] on span "Apply Filters" at bounding box center [1225, 717] width 66 height 26
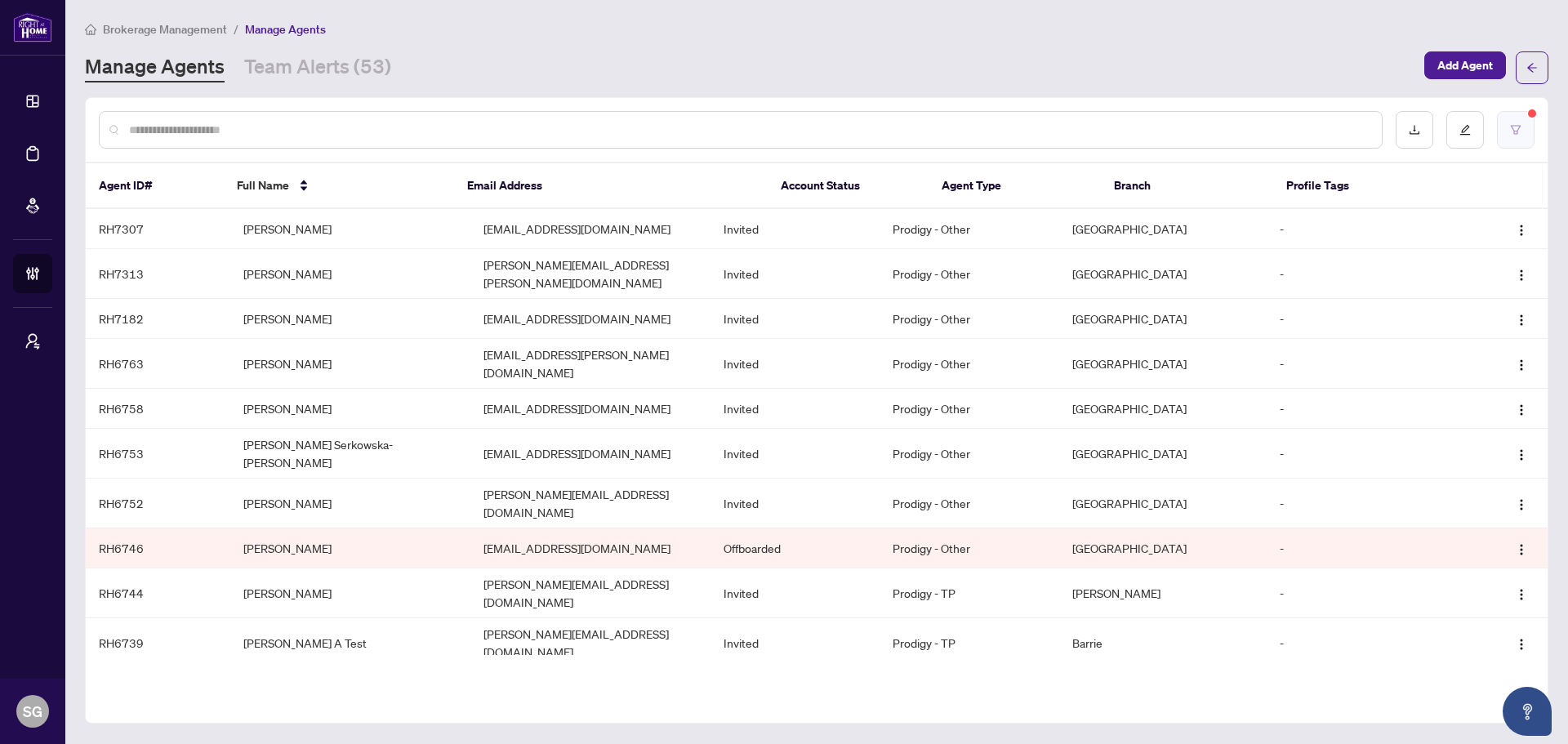
click at [1514, 132] on icon "filter" at bounding box center [1515, 130] width 10 height 9
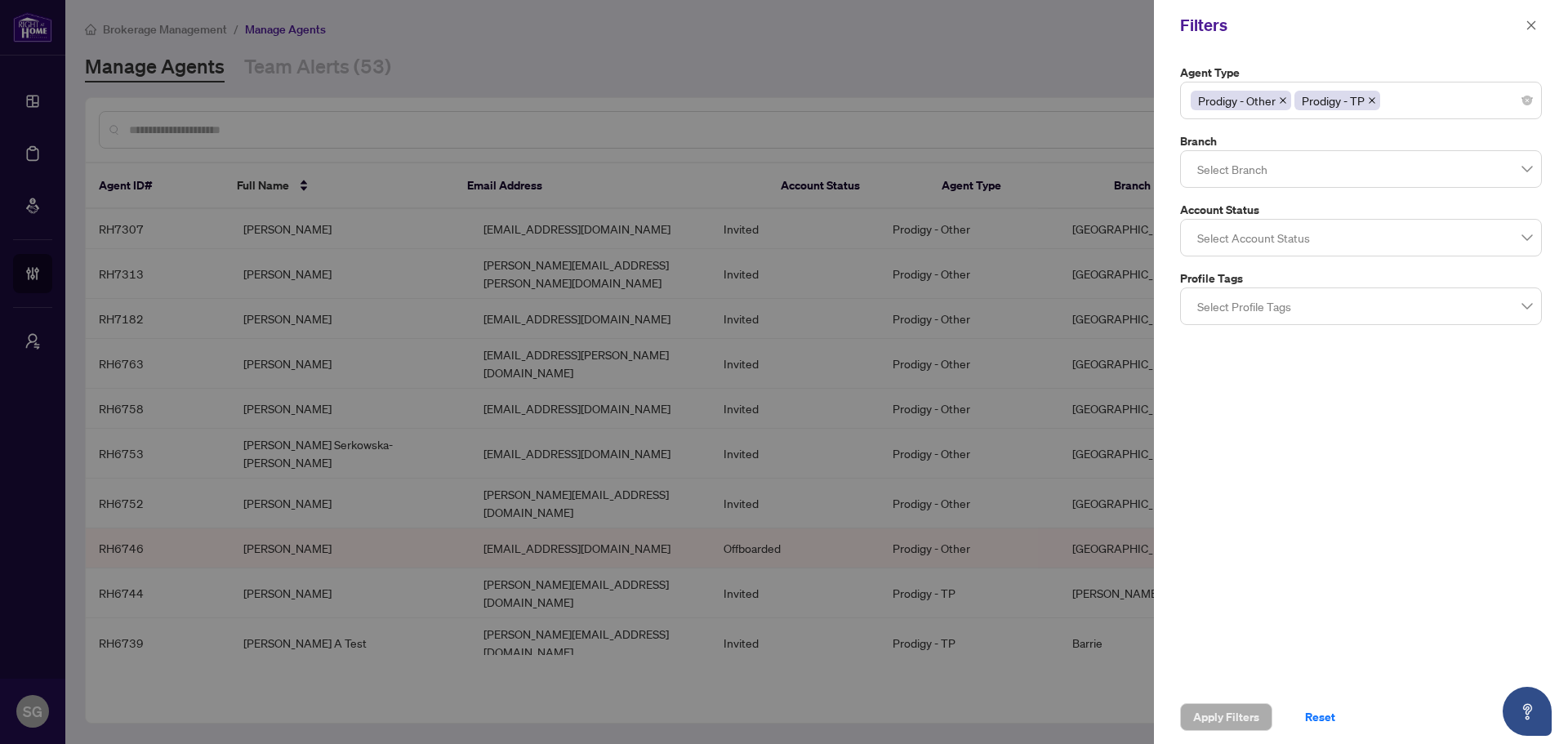
click at [1111, 48] on div at bounding box center [784, 372] width 1568 height 744
click at [1530, 25] on icon "close" at bounding box center [1531, 25] width 11 height 11
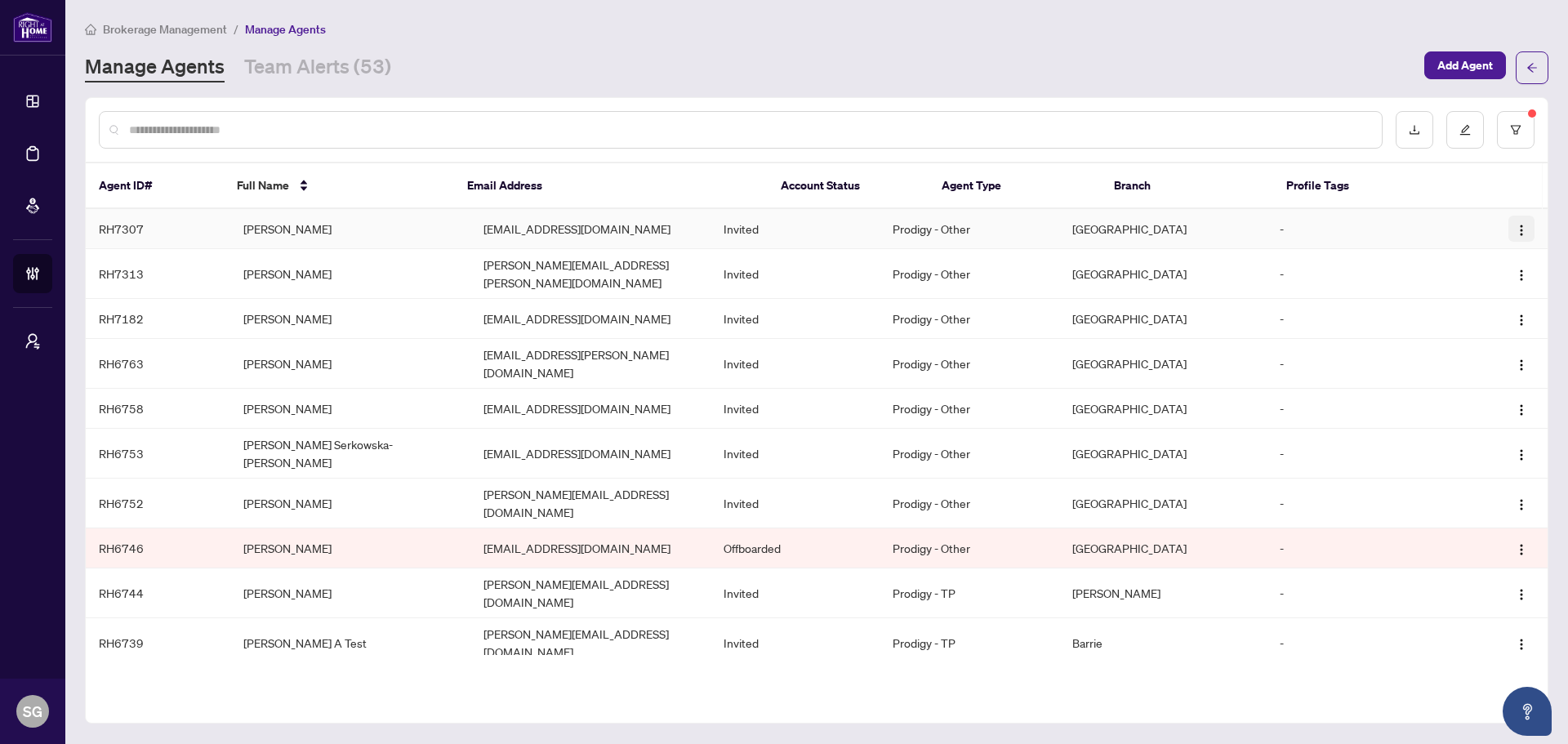
click at [1515, 229] on img "button" at bounding box center [1522, 231] width 13 height 13
click at [374, 217] on td "[PERSON_NAME]" at bounding box center [350, 229] width 240 height 40
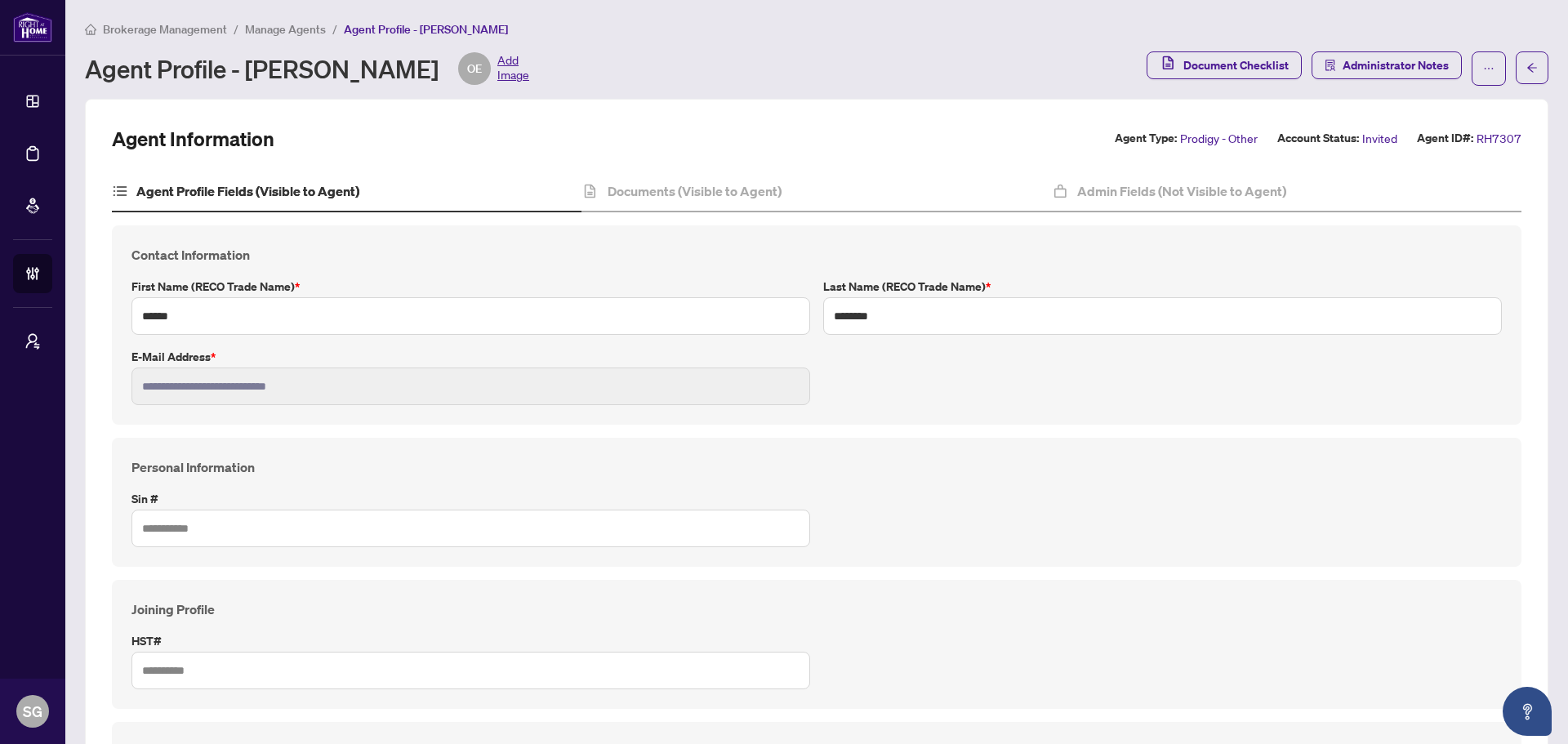
click at [296, 30] on span "Manage Agents" at bounding box center [285, 30] width 81 height 15
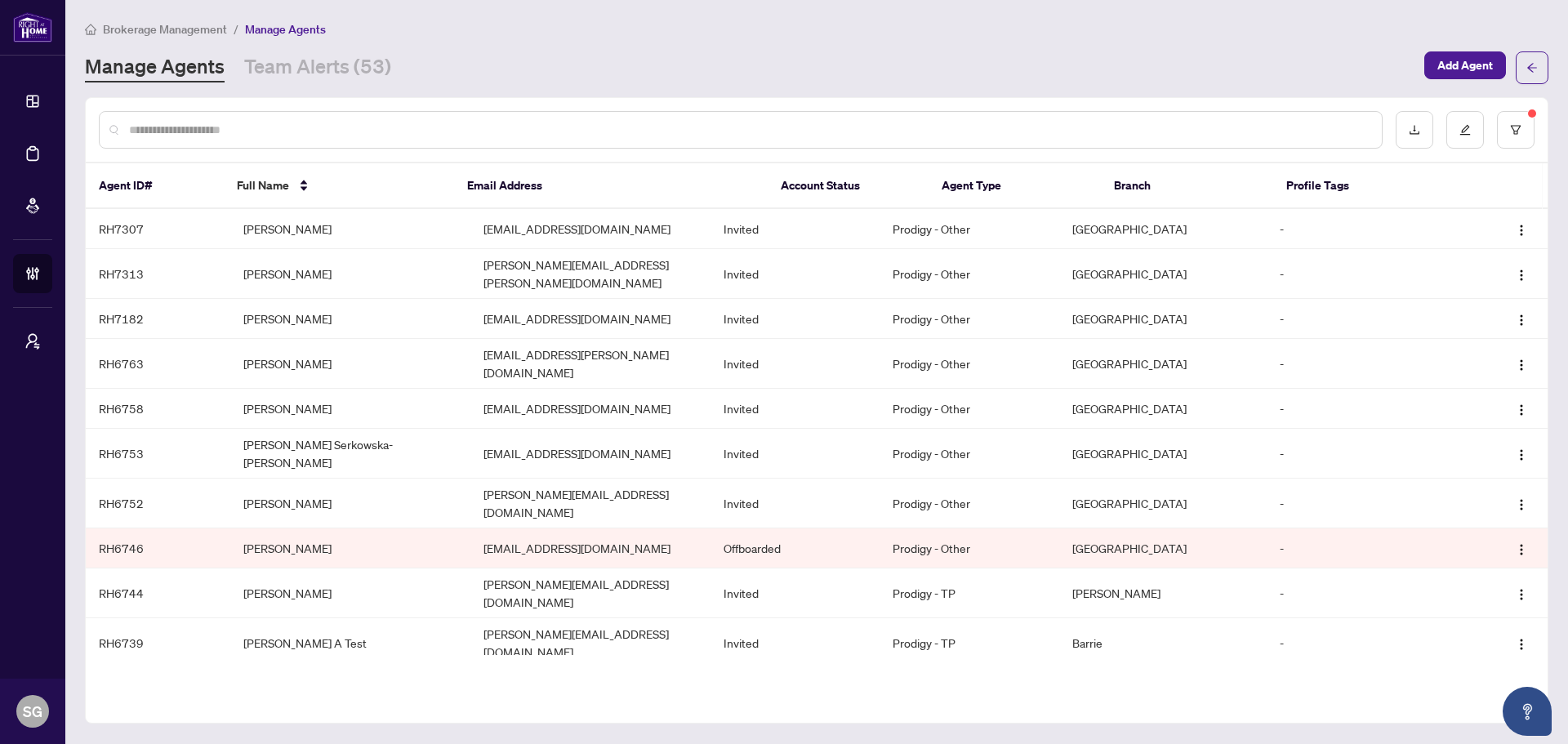
click at [992, 43] on div "Brokerage Management / Manage Agents Manage Agents Team Alerts (53) Add Agent" at bounding box center [817, 52] width 1463 height 65
click at [1531, 125] on button "button" at bounding box center [1515, 130] width 38 height 38
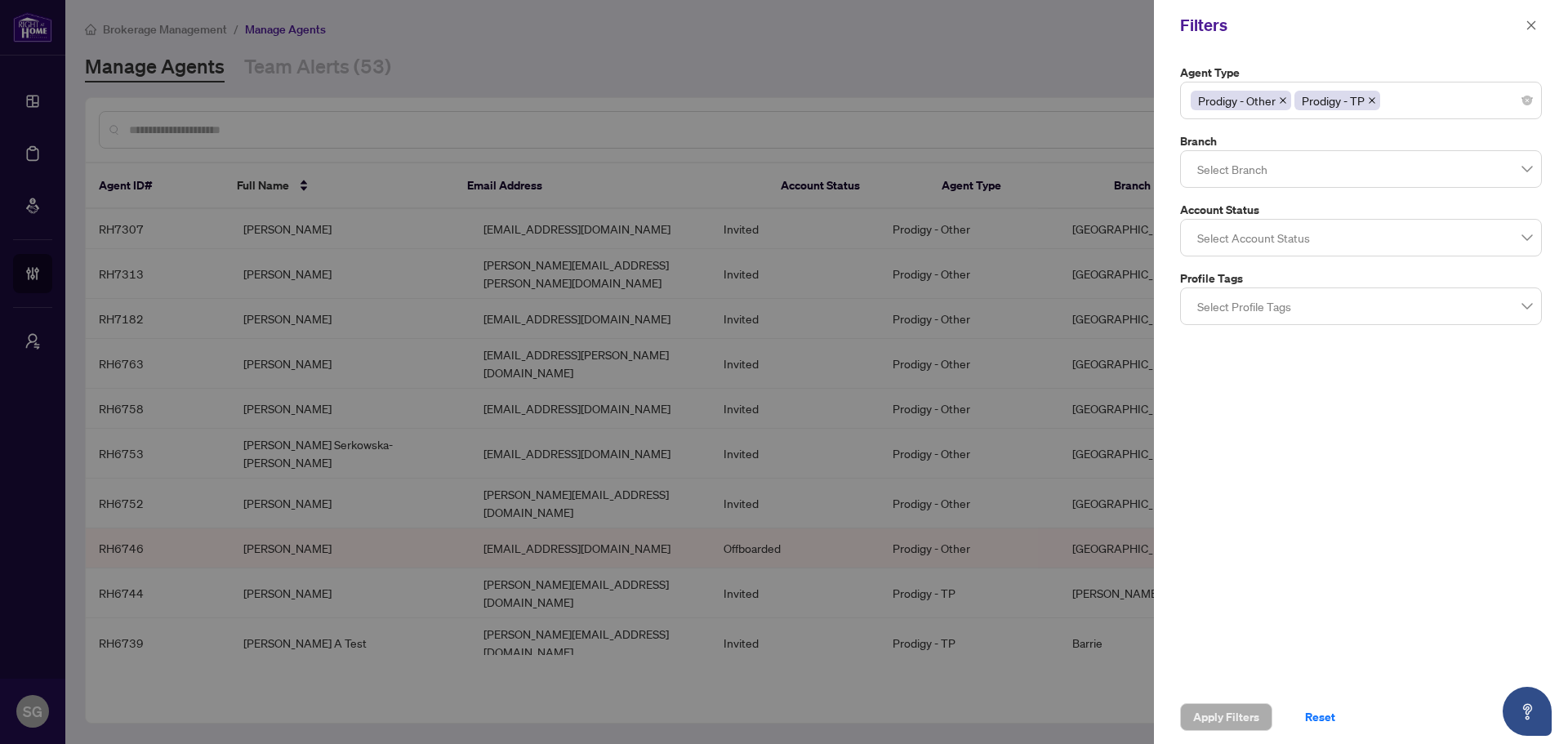
click at [973, 15] on div at bounding box center [784, 372] width 1568 height 744
click at [44, 22] on div at bounding box center [784, 372] width 1568 height 744
click at [1535, 24] on icon "close" at bounding box center [1531, 25] width 11 height 11
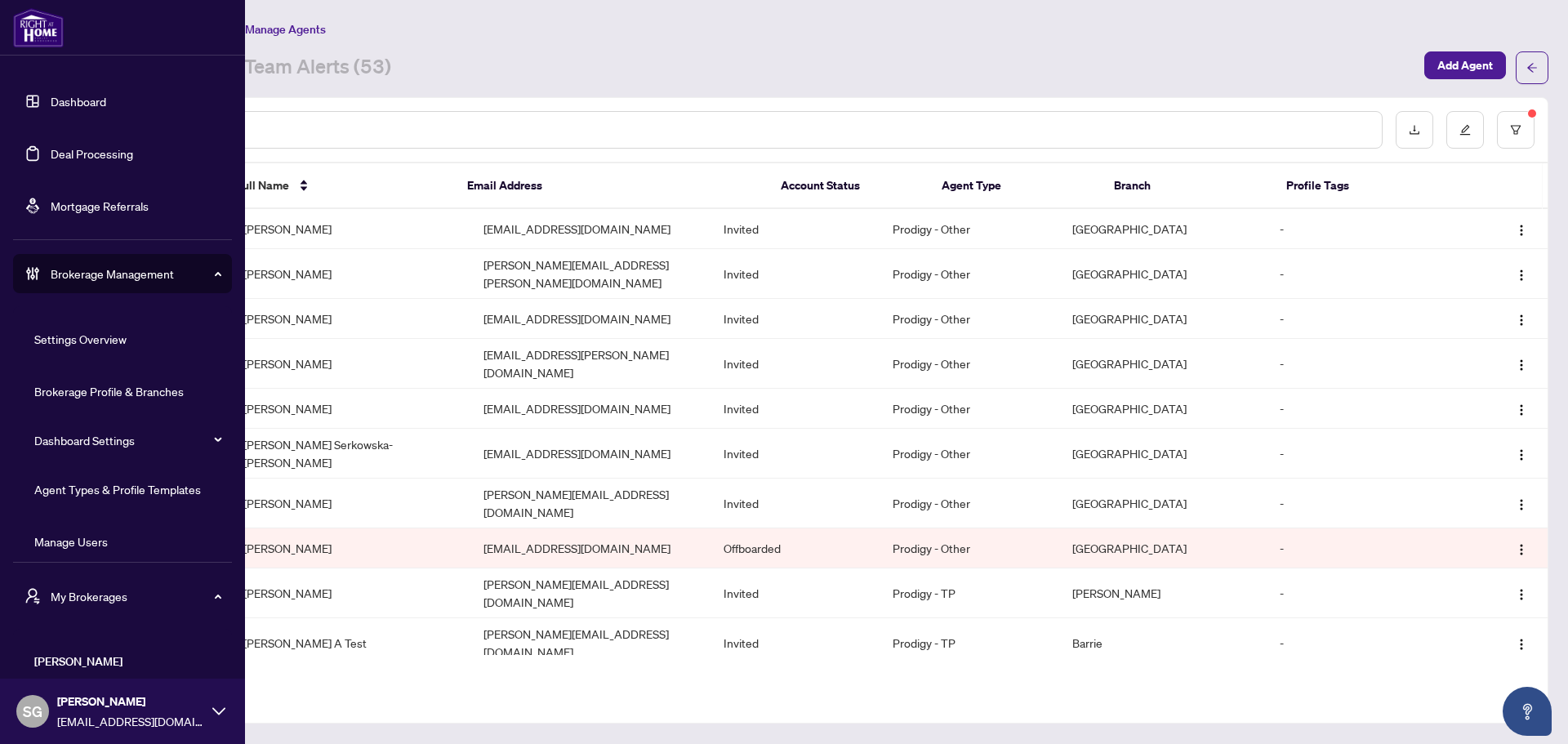
click at [135, 495] on link "Agent Types & Profile Templates" at bounding box center [118, 489] width 167 height 15
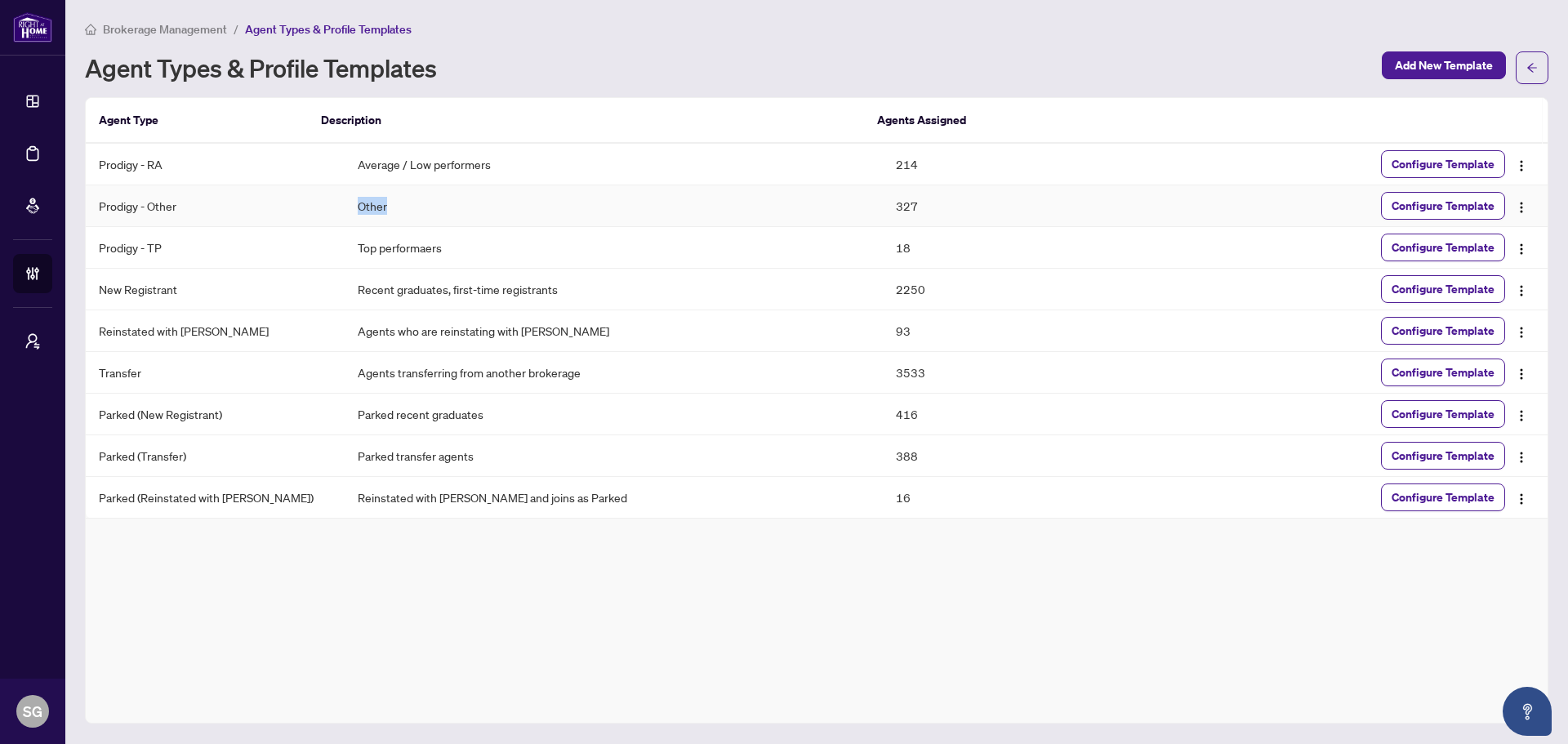
drag, startPoint x: 321, startPoint y: 210, endPoint x: 398, endPoint y: 198, distance: 77.9
click at [398, 198] on td "Other" at bounding box center [614, 206] width 539 height 42
drag, startPoint x: 317, startPoint y: 246, endPoint x: 623, endPoint y: 244, distance: 306.0
click at [623, 244] on td "Top performaers" at bounding box center [614, 247] width 539 height 42
drag, startPoint x: 323, startPoint y: 206, endPoint x: 349, endPoint y: 208, distance: 26.1
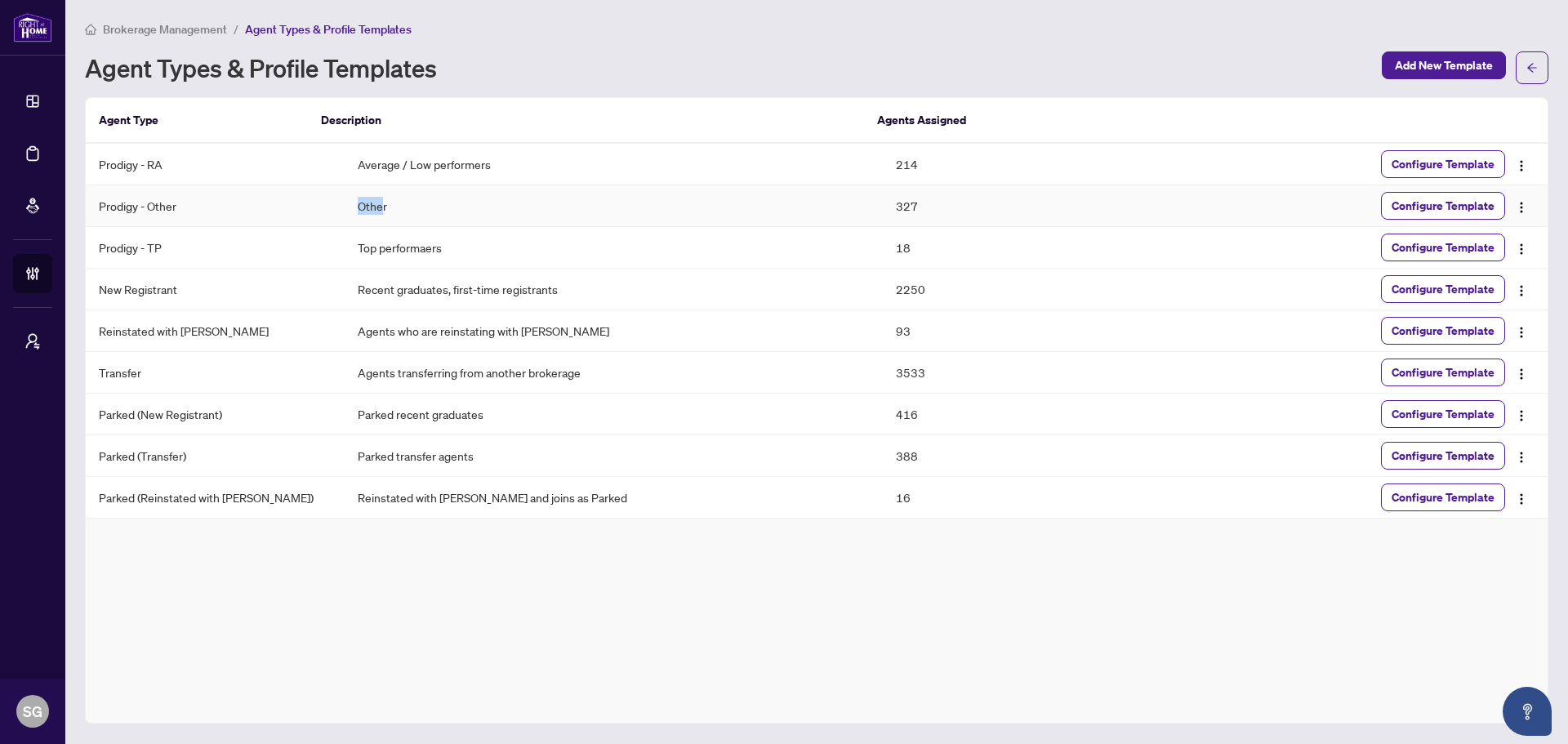
click at [348, 208] on td "Other" at bounding box center [614, 206] width 539 height 42
drag, startPoint x: 311, startPoint y: 162, endPoint x: 521, endPoint y: 172, distance: 210.2
click at [521, 172] on td "Average / Low performers" at bounding box center [614, 164] width 539 height 42
click at [345, 200] on td "Other" at bounding box center [614, 206] width 539 height 42
drag, startPoint x: 318, startPoint y: 161, endPoint x: 751, endPoint y: 178, distance: 433.3
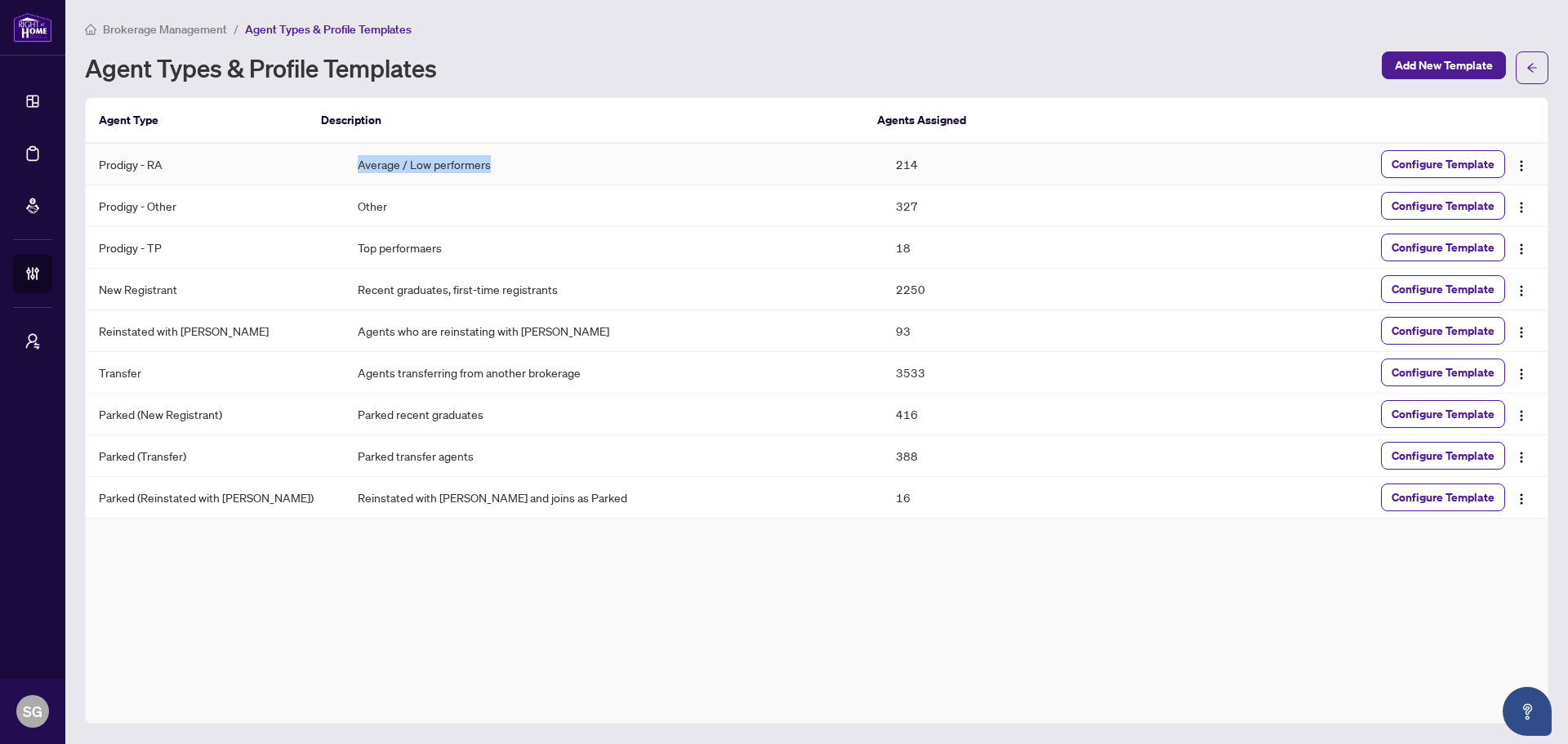
click at [751, 178] on td "Average / Low performers" at bounding box center [614, 164] width 539 height 42
drag, startPoint x: 870, startPoint y: 162, endPoint x: 906, endPoint y: 167, distance: 36.3
click at [906, 167] on td "214" at bounding box center [1017, 164] width 270 height 42
drag, startPoint x: 859, startPoint y: 211, endPoint x: 884, endPoint y: 211, distance: 25.0
click at [878, 211] on tr "Prodigy - Other Other 327 Configure Template" at bounding box center [817, 206] width 1461 height 42
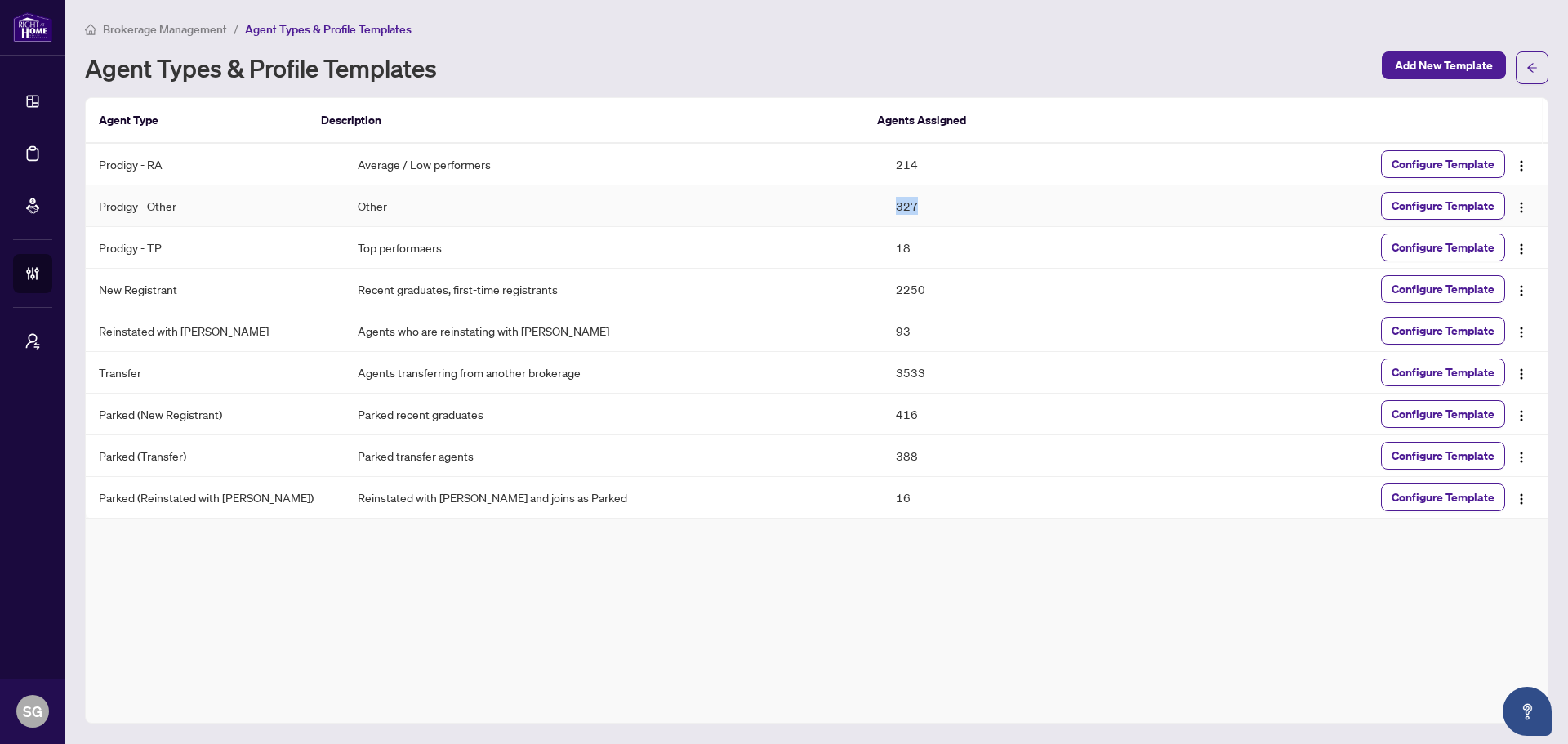
drag, startPoint x: 819, startPoint y: 202, endPoint x: 746, endPoint y: 202, distance: 73.0
click at [746, 202] on tr "Prodigy - Other Other 327 Configure Template" at bounding box center [817, 206] width 1461 height 42
click at [516, 635] on div "Agent Type Description Agents Assigned Prodigy - RA Average / Low performers 21…" at bounding box center [817, 410] width 1463 height 626
